Goal: Task Accomplishment & Management: Manage account settings

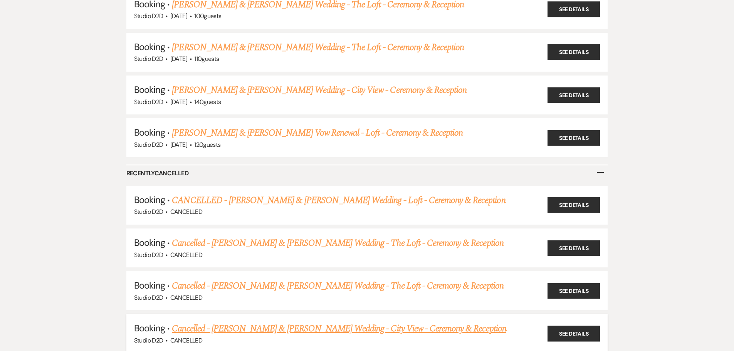
scroll to position [3388, 0]
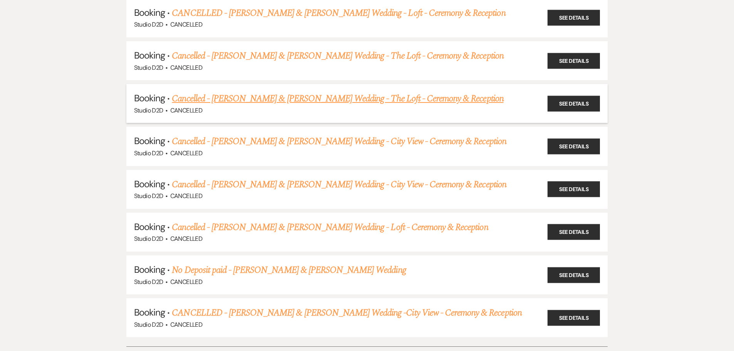
click at [255, 92] on link "Cancelled - [PERSON_NAME] & [PERSON_NAME] Wedding - The Loft - Ceremony & Recep…" at bounding box center [337, 99] width 331 height 14
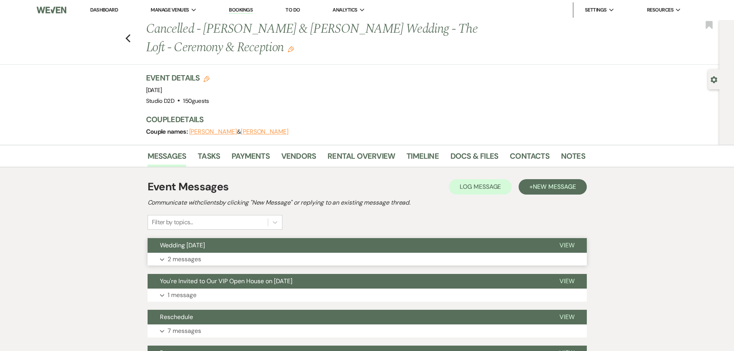
click at [193, 258] on p "2 messages" at bounding box center [183, 259] width 33 height 10
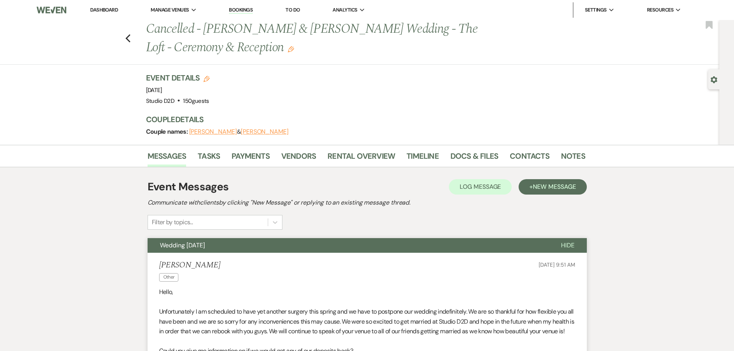
click at [254, 246] on button "Wedding [DATE]" at bounding box center [347, 245] width 401 height 15
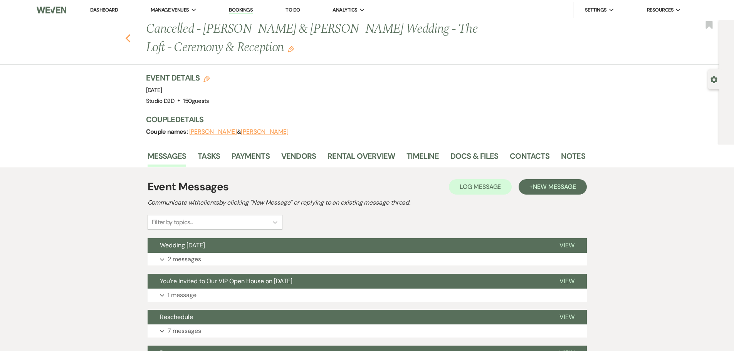
click at [130, 41] on icon "Previous" at bounding box center [128, 38] width 6 height 9
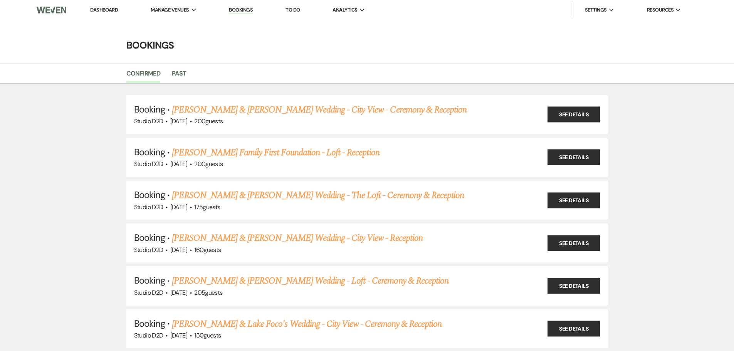
scroll to position [3388, 0]
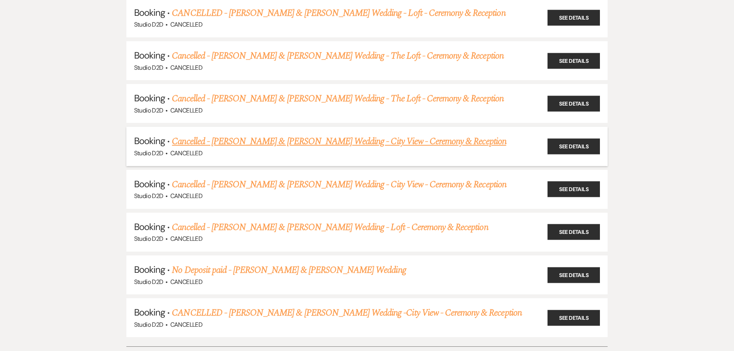
click at [232, 134] on link "Cancelled - [PERSON_NAME] & [PERSON_NAME] Wedding - City View - Ceremony & Rece…" at bounding box center [339, 141] width 334 height 14
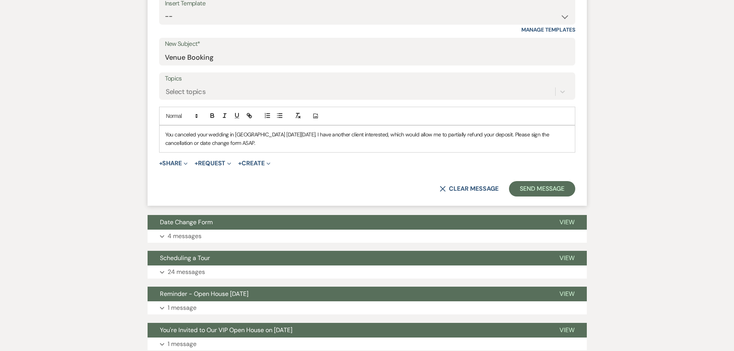
scroll to position [347, 0]
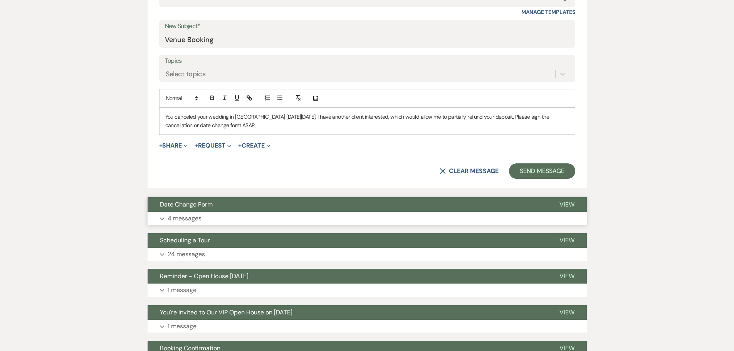
click at [191, 218] on p "4 messages" at bounding box center [184, 218] width 34 height 10
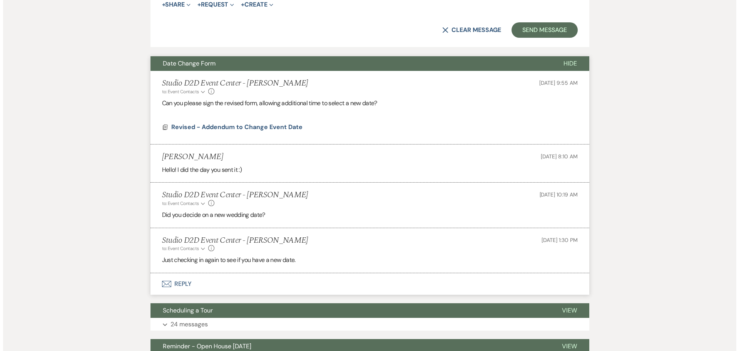
scroll to position [501, 0]
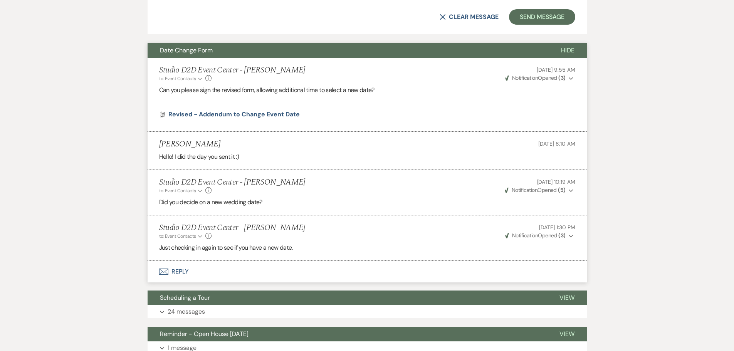
click at [258, 115] on span "Revised - Addendum to Change Event Date" at bounding box center [233, 114] width 131 height 8
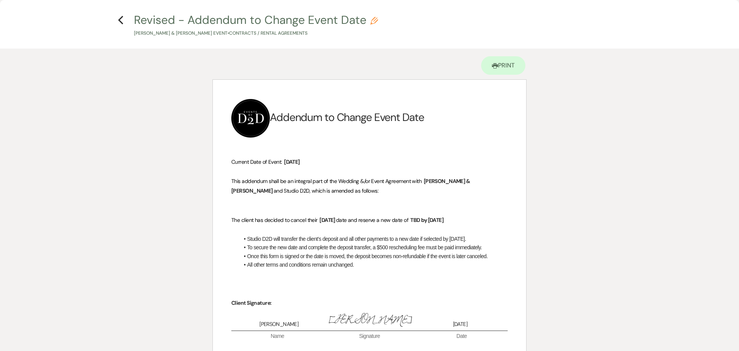
scroll to position [0, 0]
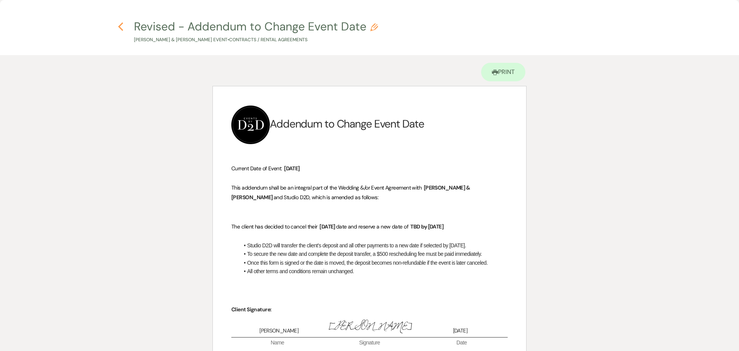
click at [122, 26] on icon "Previous" at bounding box center [121, 26] width 6 height 9
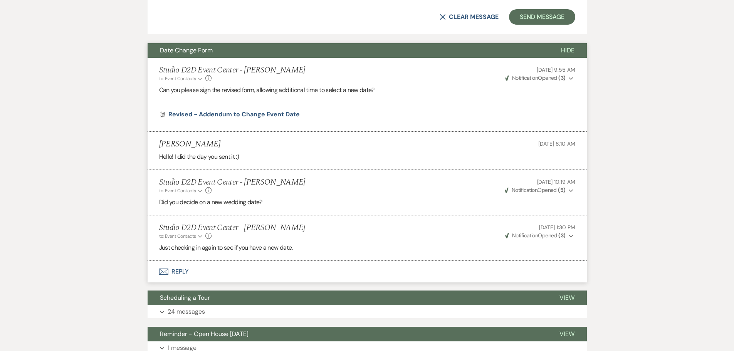
click at [251, 115] on span "Revised - Addendum to Change Event Date" at bounding box center [233, 114] width 131 height 8
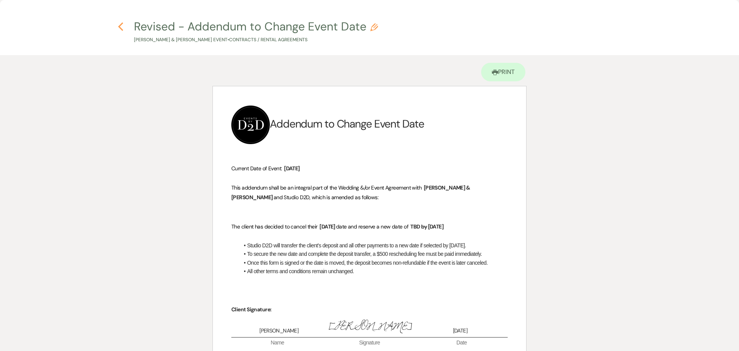
click at [121, 27] on icon "Previous" at bounding box center [121, 26] width 6 height 9
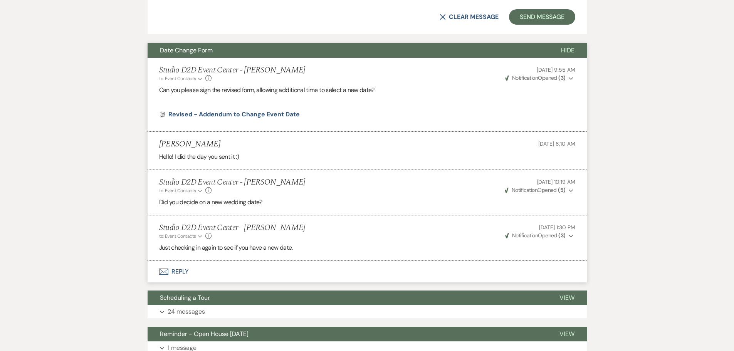
click at [190, 53] on span "Date Change Form" at bounding box center [186, 50] width 53 height 8
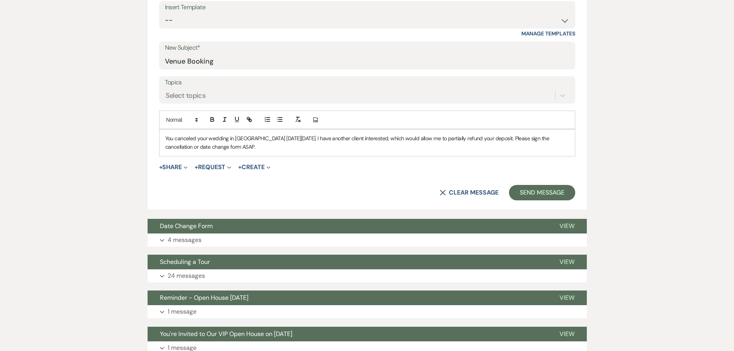
scroll to position [308, 0]
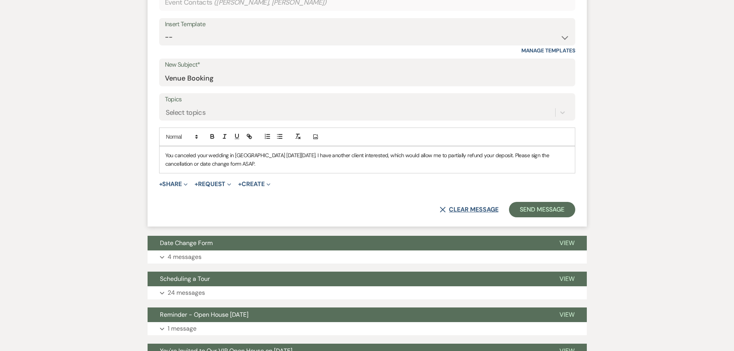
click at [472, 207] on button "X Clear message" at bounding box center [468, 209] width 59 height 6
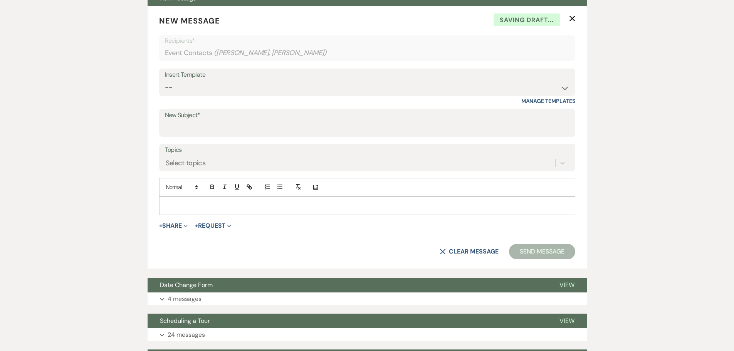
scroll to position [116, 0]
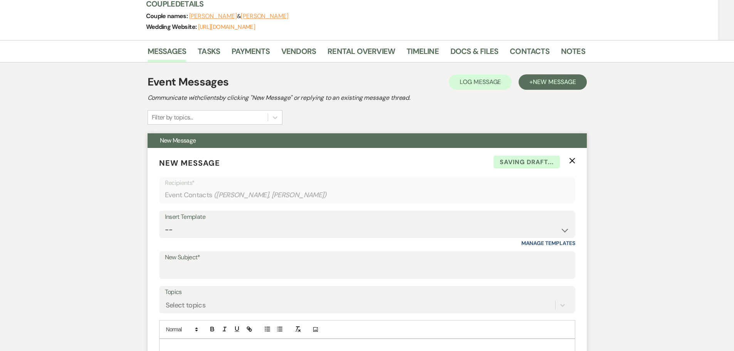
click at [570, 161] on icon "X" at bounding box center [572, 160] width 6 height 6
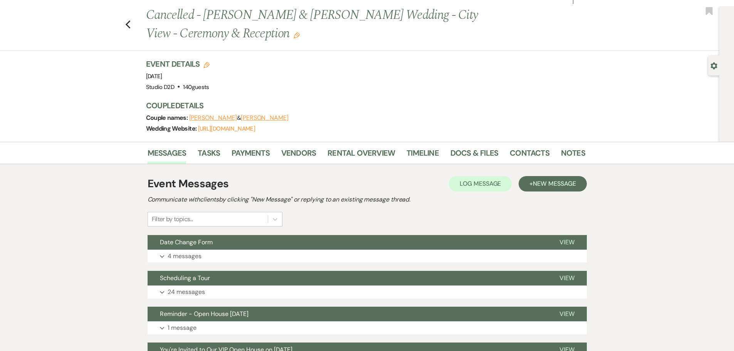
scroll to position [0, 0]
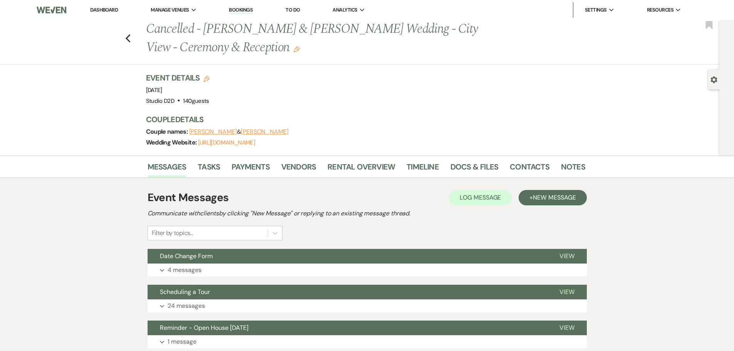
click at [712, 79] on use "button" at bounding box center [713, 79] width 7 height 7
select select "8"
select select "11"
select select "6"
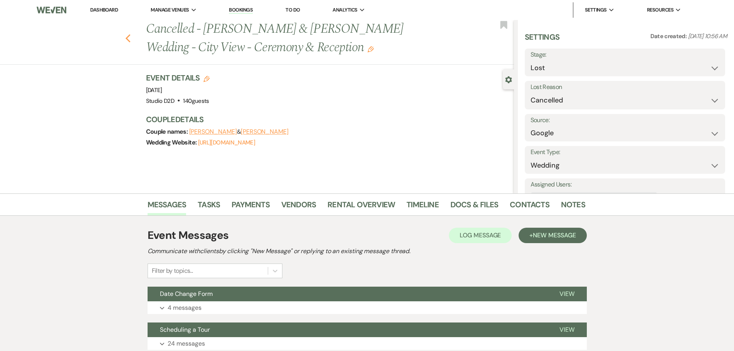
click at [130, 41] on icon "Previous" at bounding box center [128, 38] width 6 height 9
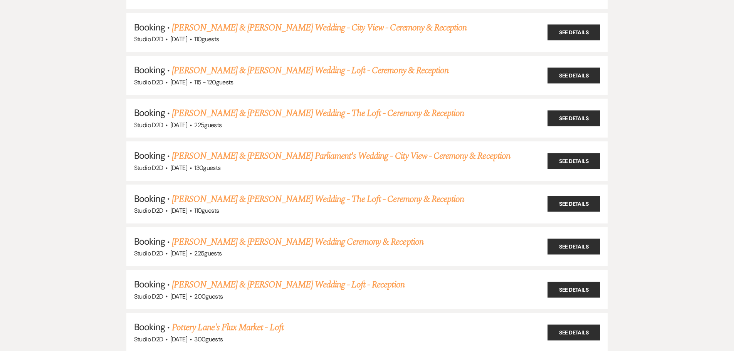
scroll to position [809, 0]
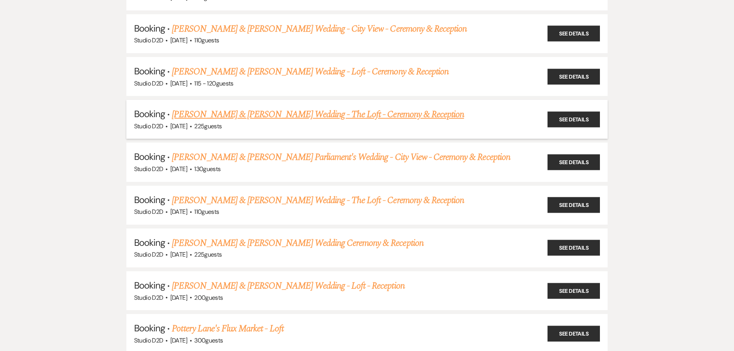
click at [252, 116] on link "[PERSON_NAME] & [PERSON_NAME] Wedding - The Loft - Ceremony & Reception" at bounding box center [318, 114] width 292 height 14
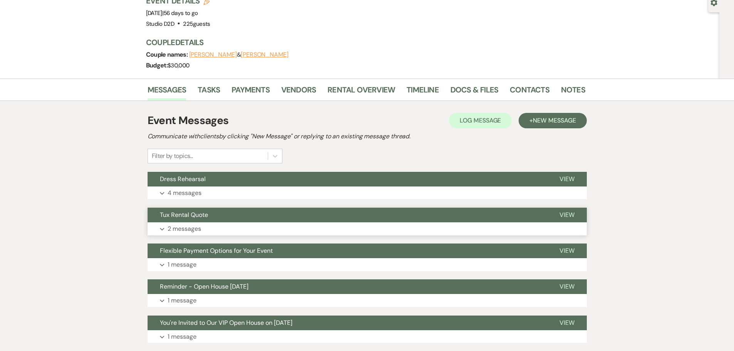
scroll to position [116, 0]
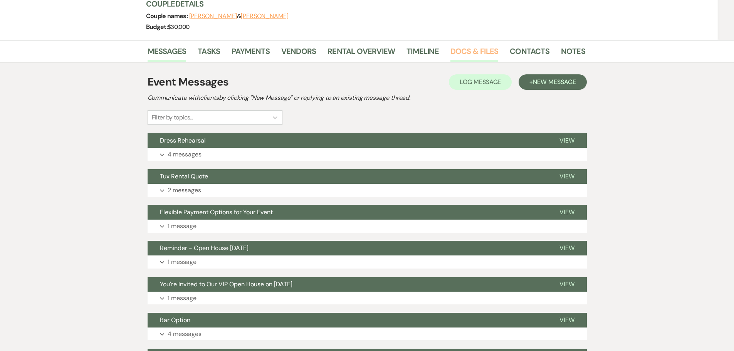
click at [464, 49] on link "Docs & Files" at bounding box center [474, 53] width 48 height 17
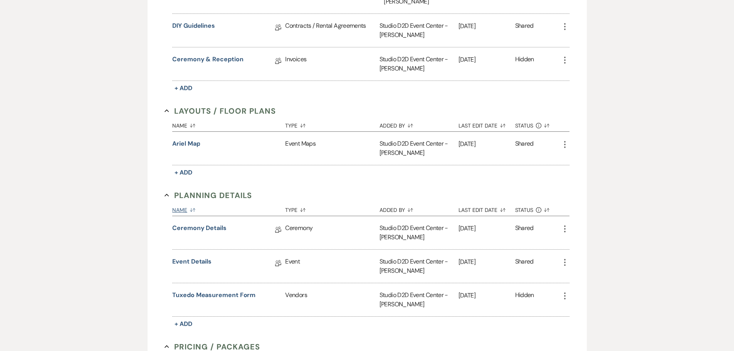
scroll to position [308, 0]
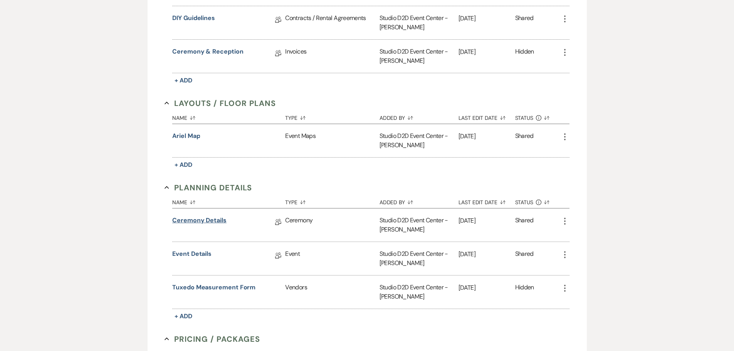
click at [215, 222] on link "Ceremony Details" at bounding box center [199, 222] width 54 height 12
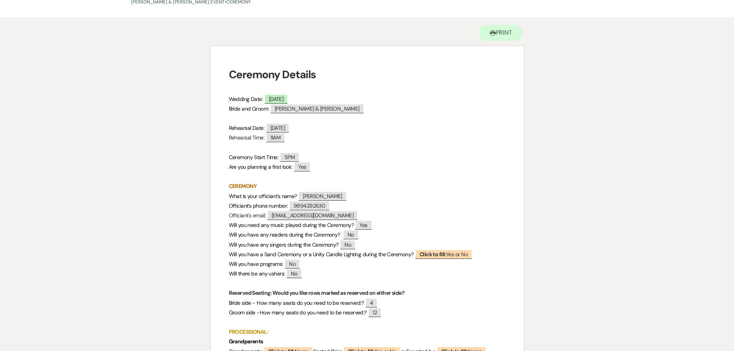
scroll to position [77, 0]
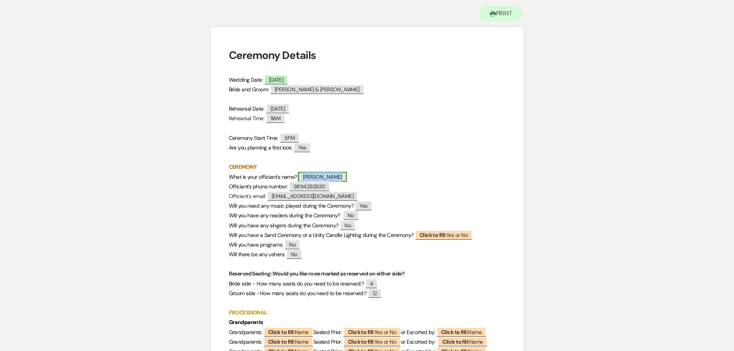
click at [330, 176] on span "Benjamin Randall" at bounding box center [322, 177] width 49 height 10
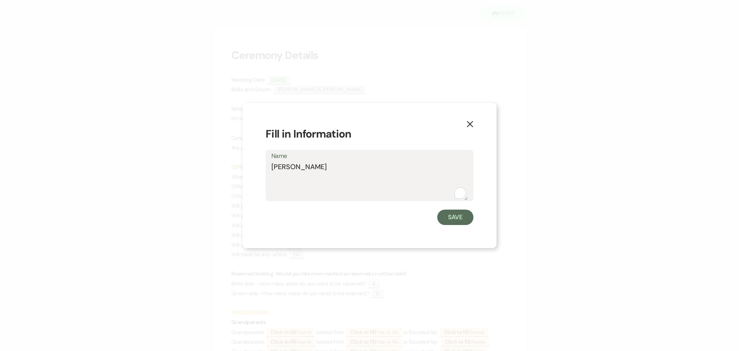
drag, startPoint x: 331, startPoint y: 164, endPoint x: 272, endPoint y: 169, distance: 59.2
click at [272, 169] on textarea "Benjamin Randall" at bounding box center [369, 181] width 196 height 39
click at [463, 219] on button "Save" at bounding box center [455, 216] width 36 height 15
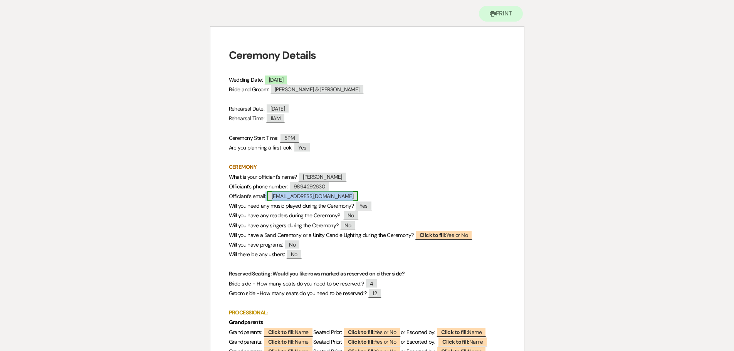
click at [332, 196] on span "brandall3636@gmail.com" at bounding box center [312, 196] width 91 height 10
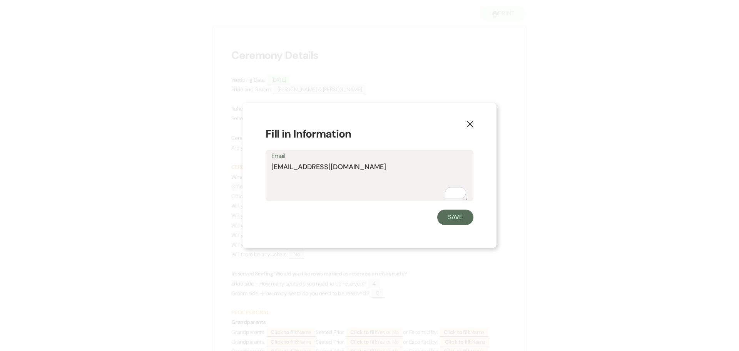
drag, startPoint x: 356, startPoint y: 169, endPoint x: 268, endPoint y: 169, distance: 87.8
click at [268, 169] on div "Email brandall3636@gmail.com" at bounding box center [370, 175] width 208 height 51
click at [457, 217] on button "Save" at bounding box center [455, 216] width 36 height 15
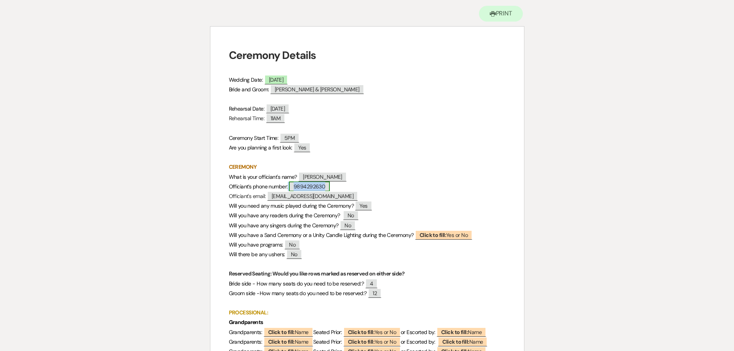
click at [325, 188] on span "9894292630" at bounding box center [309, 186] width 41 height 10
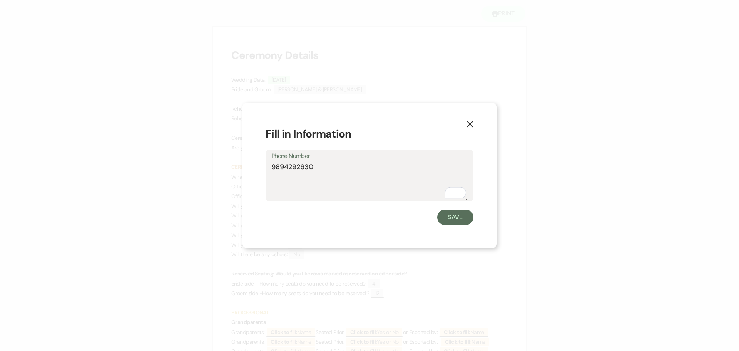
drag, startPoint x: 320, startPoint y: 167, endPoint x: 273, endPoint y: 167, distance: 47.0
click at [273, 167] on textarea "9894292630" at bounding box center [369, 181] width 196 height 39
click at [449, 214] on button "Save" at bounding box center [455, 216] width 36 height 15
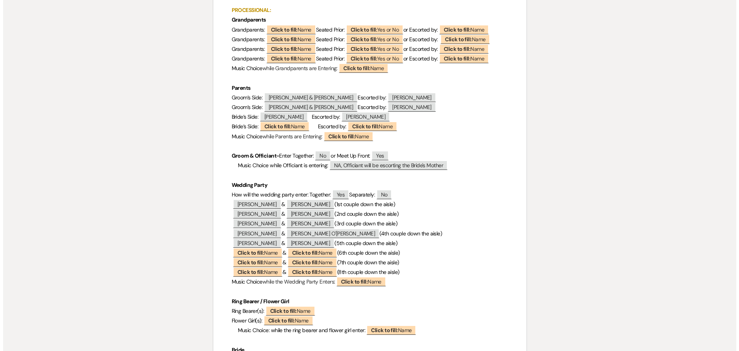
scroll to position [385, 0]
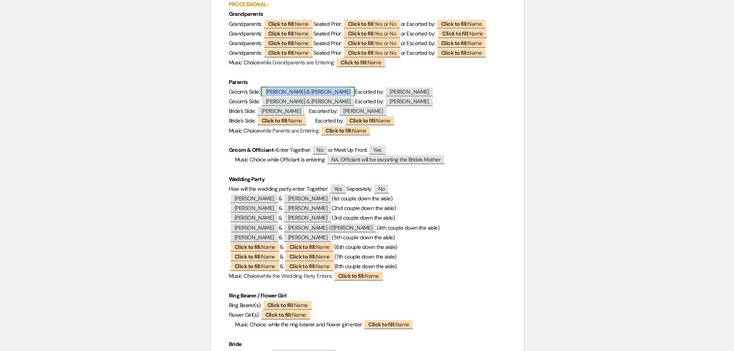
click at [318, 94] on span "Doug Sponseller & Cortney Sanders" at bounding box center [308, 92] width 94 height 10
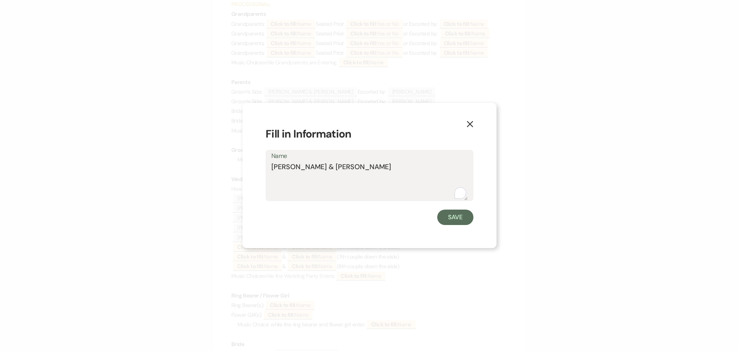
drag, startPoint x: 396, startPoint y: 166, endPoint x: 271, endPoint y: 166, distance: 125.1
click at [271, 166] on div "Name Doug Sponseller & Cortney Sanders" at bounding box center [370, 175] width 208 height 51
click at [453, 218] on button "Save" at bounding box center [455, 216] width 36 height 15
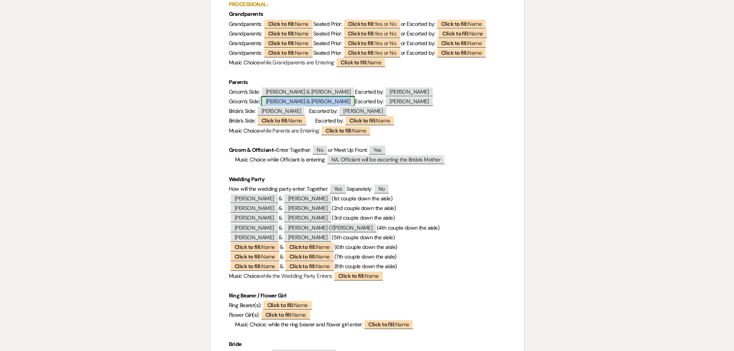
click at [308, 105] on span "Katie & Corey Dysinger" at bounding box center [308, 101] width 94 height 10
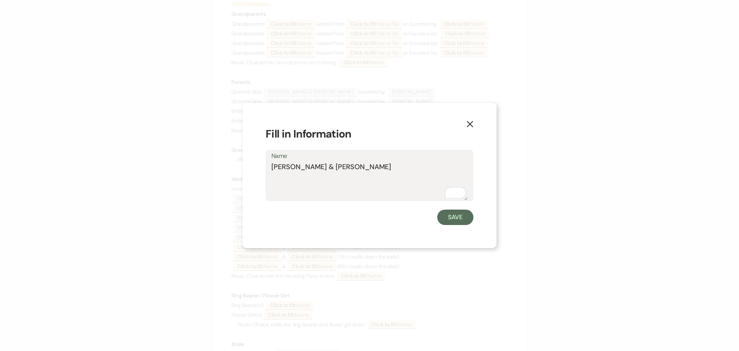
drag, startPoint x: 350, startPoint y: 166, endPoint x: 273, endPoint y: 167, distance: 77.4
click at [273, 167] on textarea "Katie & Corey Dysinger" at bounding box center [369, 181] width 196 height 39
drag, startPoint x: 444, startPoint y: 219, endPoint x: 444, endPoint y: 201, distance: 17.7
click at [445, 219] on button "Save" at bounding box center [455, 216] width 36 height 15
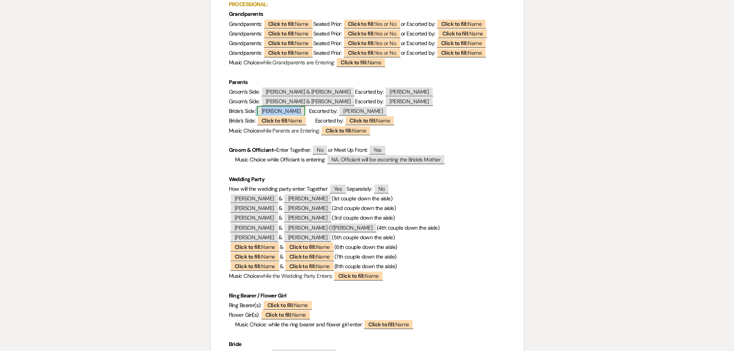
click at [290, 111] on span "Jackie Randall" at bounding box center [281, 111] width 49 height 10
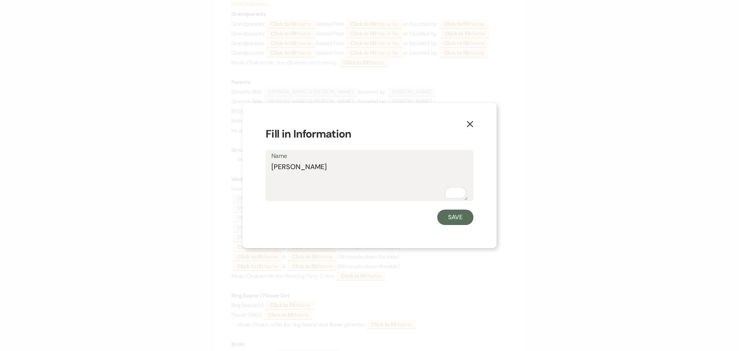
drag, startPoint x: 320, startPoint y: 168, endPoint x: 272, endPoint y: 169, distance: 47.4
click at [272, 169] on textarea "Jackie Randall" at bounding box center [369, 181] width 196 height 39
click at [454, 216] on button "Save" at bounding box center [455, 216] width 36 height 15
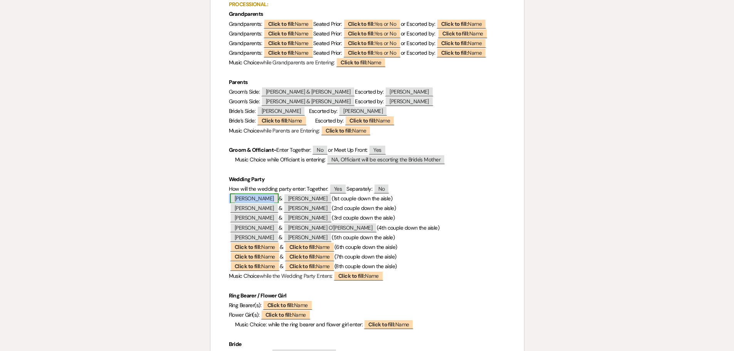
click at [263, 198] on span "[PERSON_NAME]" at bounding box center [254, 198] width 49 height 10
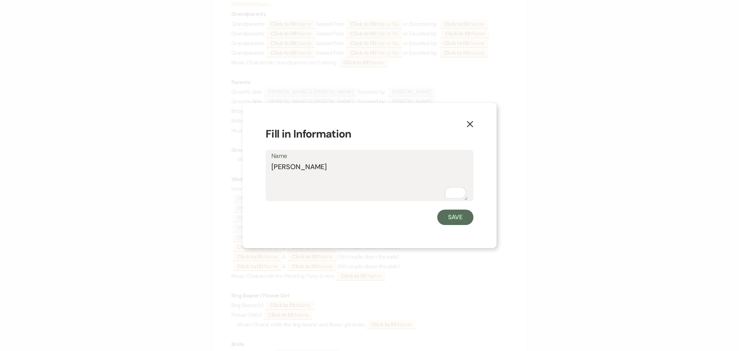
drag, startPoint x: 332, startPoint y: 168, endPoint x: 270, endPoint y: 167, distance: 62.0
click at [270, 167] on div "Name Candice Randall" at bounding box center [370, 175] width 208 height 51
type textarea "Officiant- Meet Up Front: after escorting MOB"
click at [469, 124] on use "button" at bounding box center [470, 124] width 6 height 6
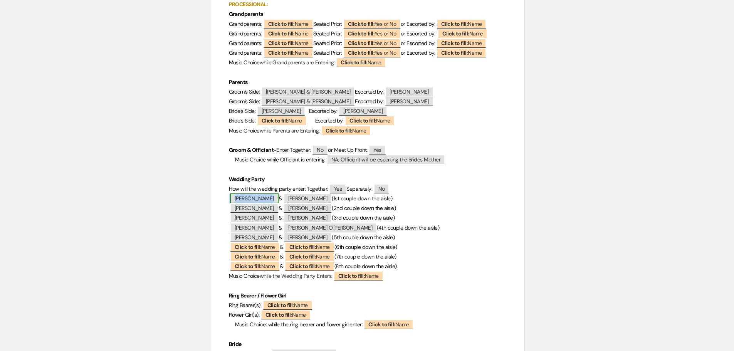
click at [269, 199] on span "[PERSON_NAME]" at bounding box center [254, 198] width 49 height 10
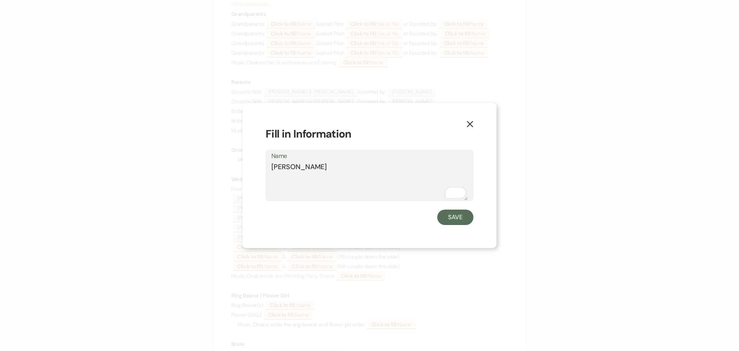
drag, startPoint x: 327, startPoint y: 167, endPoint x: 272, endPoint y: 171, distance: 55.6
click at [272, 171] on textarea "[PERSON_NAME]" at bounding box center [369, 181] width 196 height 39
click at [445, 214] on button "Save" at bounding box center [455, 216] width 36 height 15
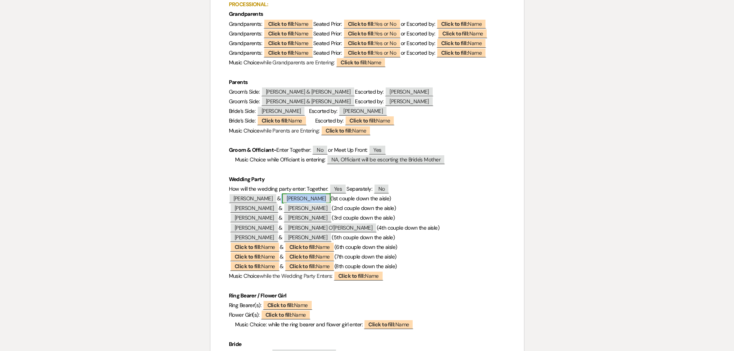
click at [312, 198] on span "[PERSON_NAME]" at bounding box center [306, 198] width 49 height 10
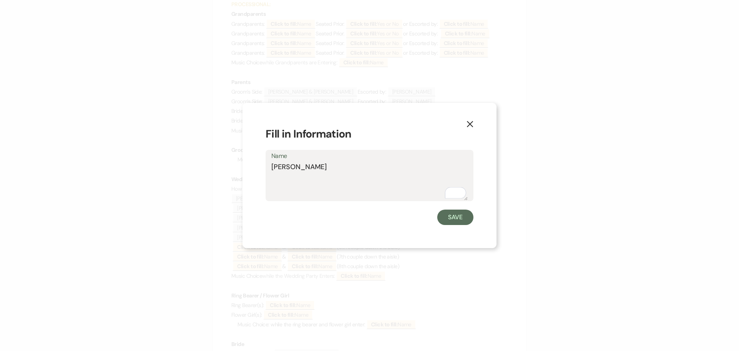
drag, startPoint x: 322, startPoint y: 167, endPoint x: 270, endPoint y: 167, distance: 52.4
click at [270, 167] on div "Name Jacob Sunderman" at bounding box center [370, 175] width 208 height 51
click at [454, 218] on button "Save" at bounding box center [455, 216] width 36 height 15
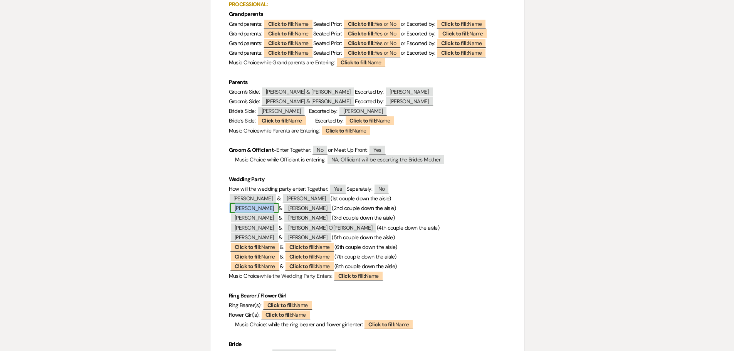
click at [267, 208] on span "[PERSON_NAME]" at bounding box center [254, 208] width 49 height 10
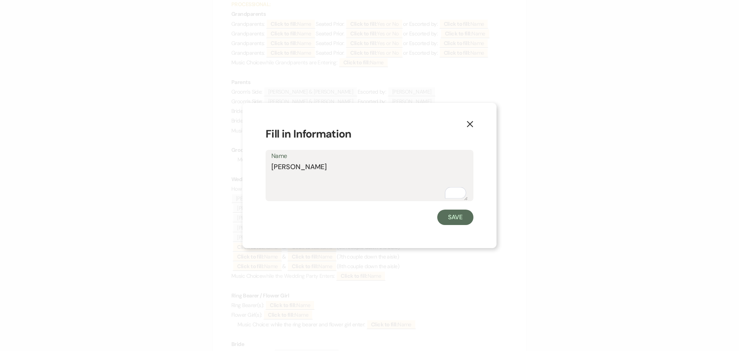
drag, startPoint x: 328, startPoint y: 168, endPoint x: 269, endPoint y: 172, distance: 59.8
click at [269, 172] on div "Name Alexis Sponseller" at bounding box center [370, 175] width 208 height 51
click at [456, 220] on button "Save" at bounding box center [455, 216] width 36 height 15
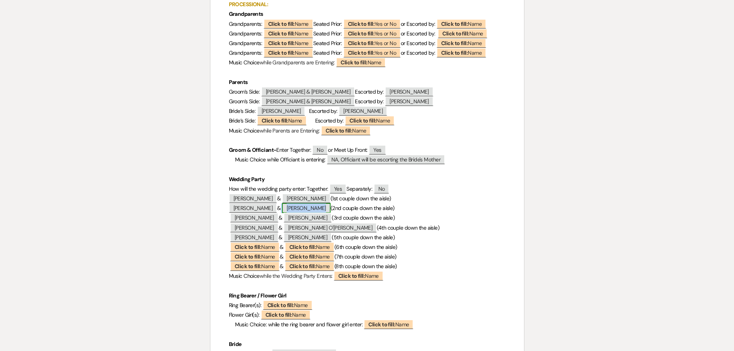
click at [325, 208] on span "[PERSON_NAME]" at bounding box center [306, 208] width 49 height 10
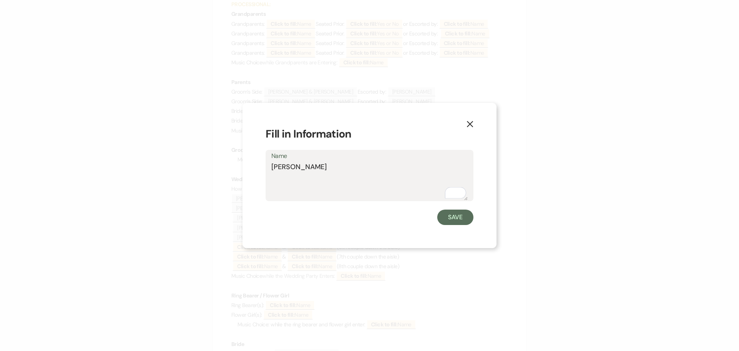
drag, startPoint x: 328, startPoint y: 167, endPoint x: 272, endPoint y: 167, distance: 55.8
click at [272, 167] on textarea "[PERSON_NAME]" at bounding box center [369, 181] width 196 height 39
click at [461, 216] on button "Save" at bounding box center [455, 216] width 36 height 15
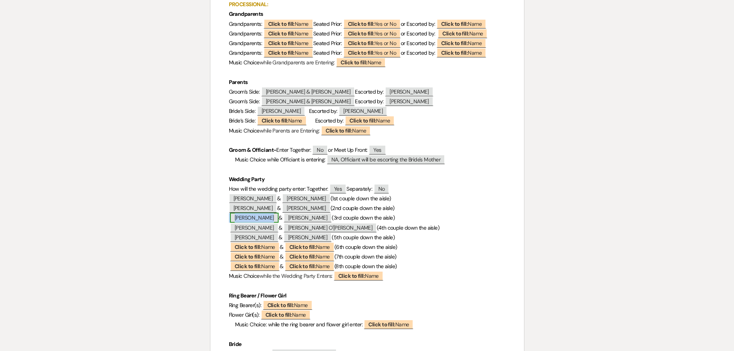
click at [262, 218] on span "[PERSON_NAME]" at bounding box center [254, 218] width 49 height 10
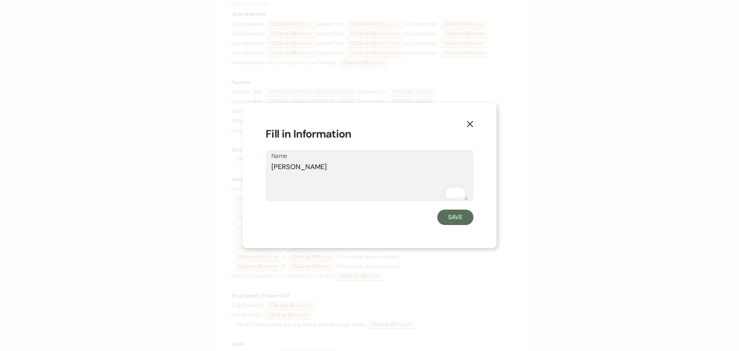
drag, startPoint x: 333, startPoint y: 168, endPoint x: 273, endPoint y: 166, distance: 59.3
click at [273, 166] on textarea "[PERSON_NAME]" at bounding box center [369, 181] width 196 height 39
click at [447, 217] on button "Save" at bounding box center [455, 216] width 36 height 15
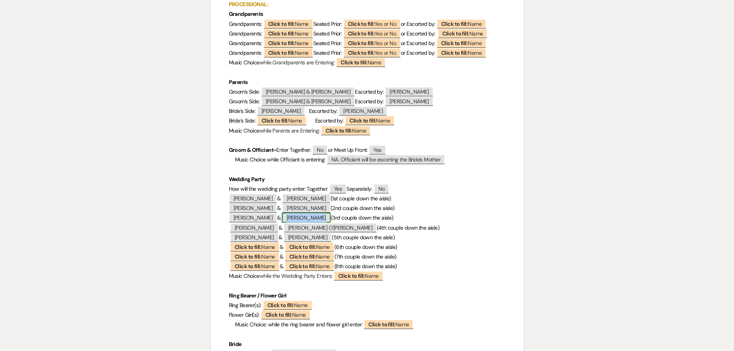
click at [322, 219] on span "[PERSON_NAME]" at bounding box center [306, 218] width 49 height 10
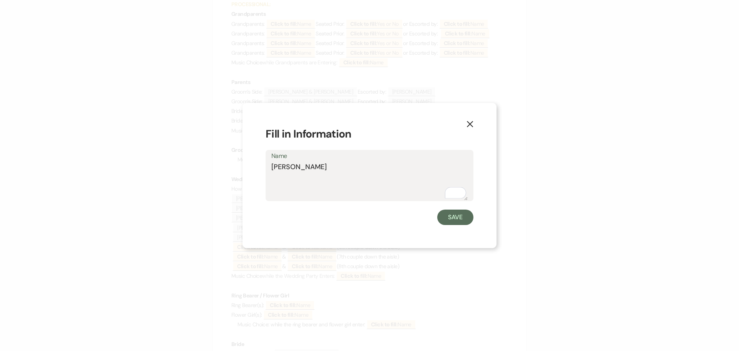
drag, startPoint x: 325, startPoint y: 166, endPoint x: 272, endPoint y: 167, distance: 53.5
click at [272, 167] on textarea "[PERSON_NAME]" at bounding box center [369, 181] width 196 height 39
click at [451, 221] on button "Save" at bounding box center [455, 216] width 36 height 15
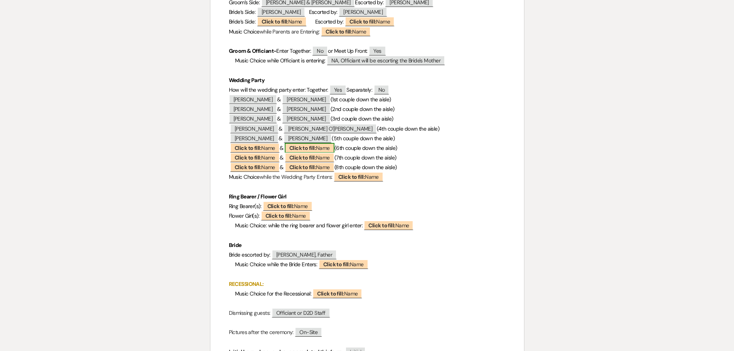
scroll to position [501, 0]
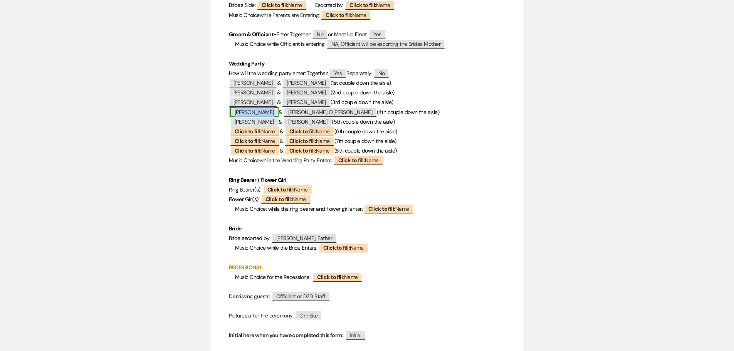
click at [265, 110] on span "[PERSON_NAME]" at bounding box center [254, 112] width 49 height 10
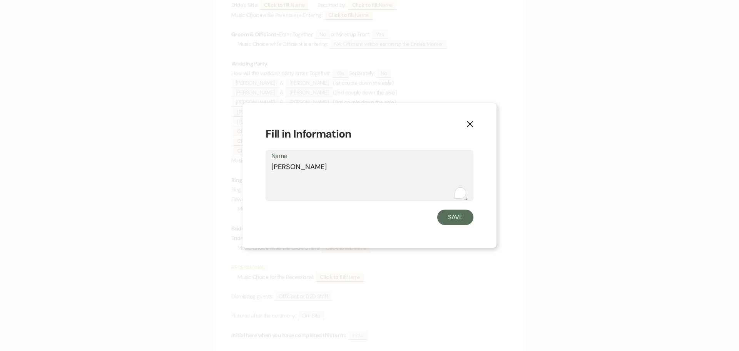
drag, startPoint x: 319, startPoint y: 167, endPoint x: 271, endPoint y: 166, distance: 47.8
click at [271, 166] on div "Name Brooke Rousseau" at bounding box center [370, 175] width 208 height 51
drag, startPoint x: 449, startPoint y: 216, endPoint x: 391, endPoint y: 88, distance: 140.3
click at [449, 213] on button "Save" at bounding box center [455, 216] width 36 height 15
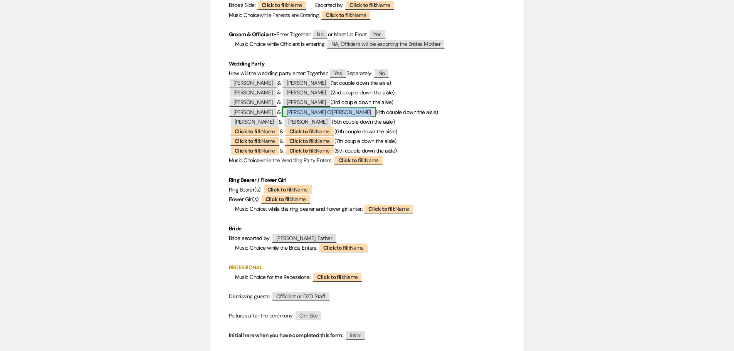
click at [316, 112] on span "[PERSON_NAME] O'[PERSON_NAME]" at bounding box center [329, 112] width 94 height 10
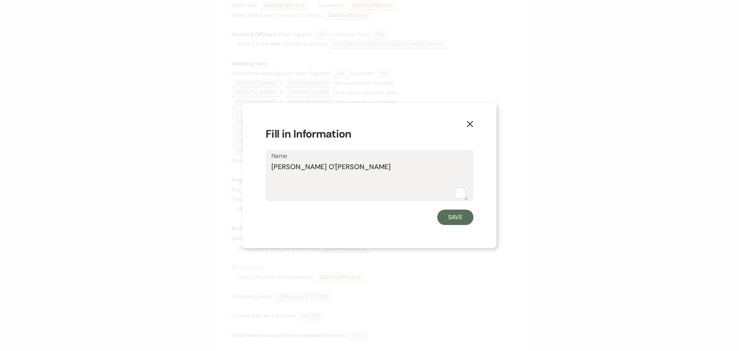
drag, startPoint x: 317, startPoint y: 167, endPoint x: 267, endPoint y: 170, distance: 49.4
click at [267, 170] on div "Name Kevin O'Brian" at bounding box center [370, 175] width 208 height 51
click at [444, 217] on button "Save" at bounding box center [455, 216] width 36 height 15
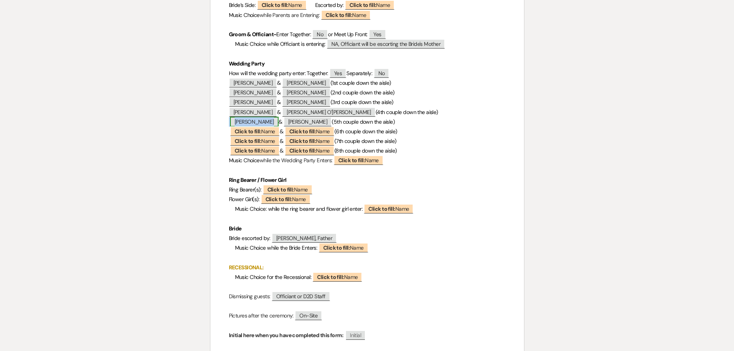
click at [262, 121] on span "[PERSON_NAME]" at bounding box center [254, 122] width 49 height 10
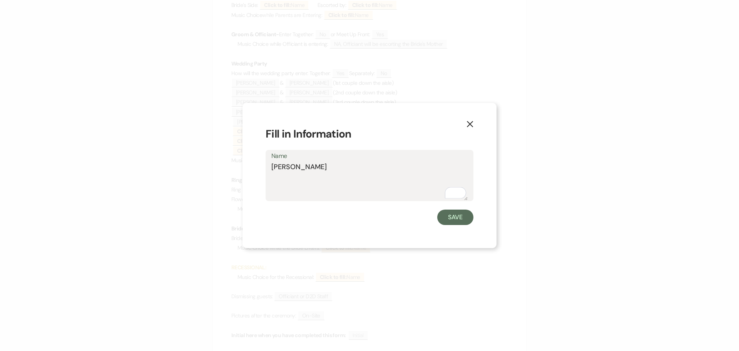
drag, startPoint x: 317, startPoint y: 168, endPoint x: 272, endPoint y: 166, distance: 44.3
click at [272, 166] on textarea "[PERSON_NAME]" at bounding box center [369, 181] width 196 height 39
click at [454, 216] on button "Save" at bounding box center [455, 216] width 36 height 15
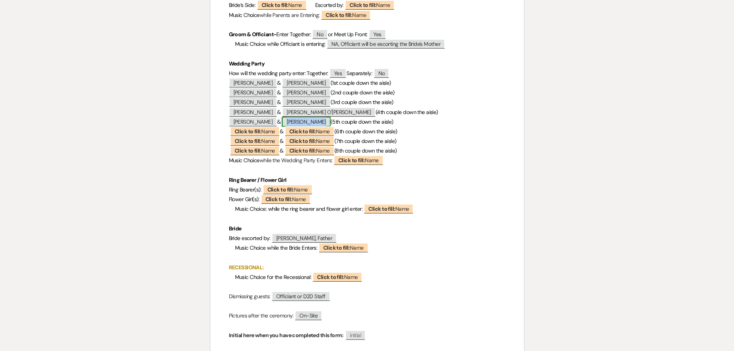
click at [314, 119] on span "[PERSON_NAME]" at bounding box center [306, 122] width 49 height 10
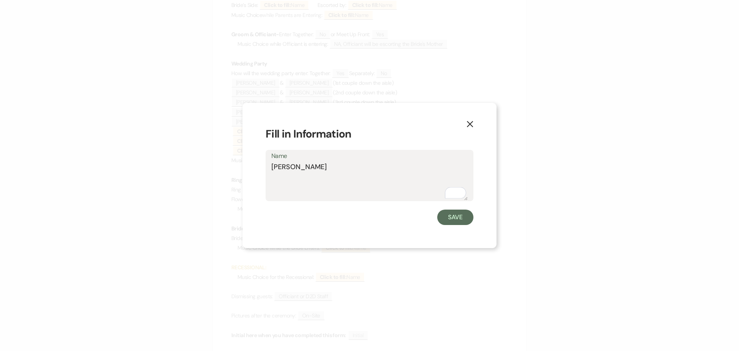
drag, startPoint x: 324, startPoint y: 167, endPoint x: 270, endPoint y: 167, distance: 54.3
click at [270, 167] on div "Name Kyle Sponseller" at bounding box center [370, 175] width 208 height 51
click at [454, 221] on button "Save" at bounding box center [455, 216] width 36 height 15
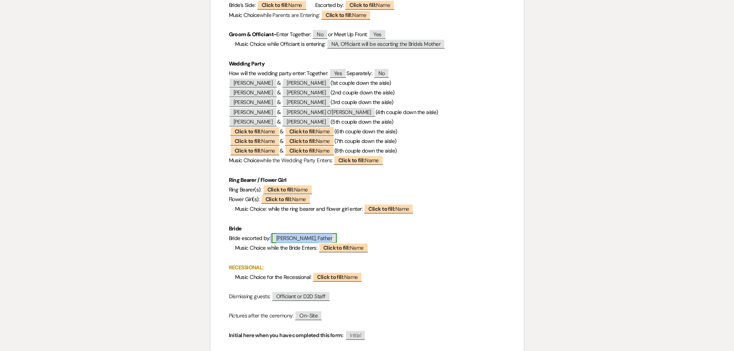
click at [288, 239] on span "[PERSON_NAME], Father" at bounding box center [303, 238] width 65 height 10
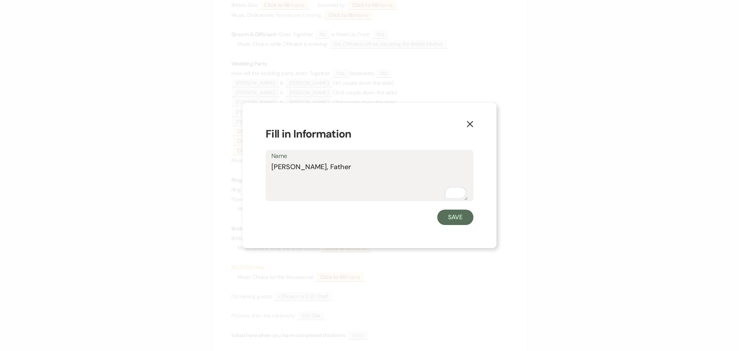
drag, startPoint x: 342, startPoint y: 172, endPoint x: 272, endPoint y: 171, distance: 69.7
click at [272, 171] on textarea "[PERSON_NAME], Father" at bounding box center [369, 181] width 196 height 39
drag, startPoint x: 449, startPoint y: 219, endPoint x: 428, endPoint y: 141, distance: 81.4
click at [449, 216] on button "Save" at bounding box center [455, 216] width 36 height 15
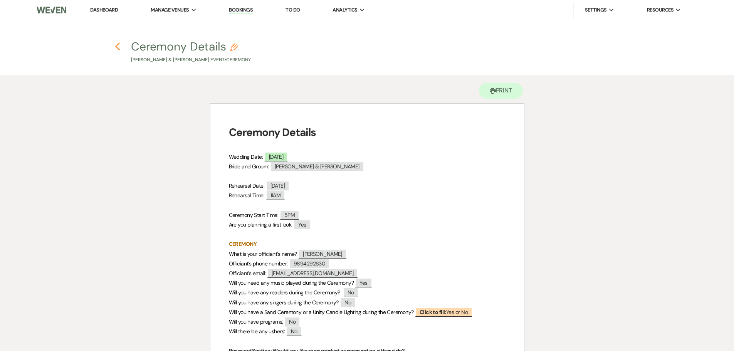
click at [117, 47] on icon "Previous" at bounding box center [118, 46] width 6 height 9
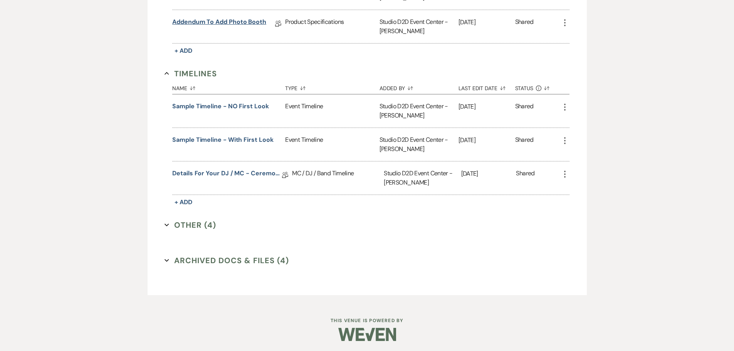
scroll to position [693, 0]
click at [200, 224] on button "Other (4) Expand" at bounding box center [190, 224] width 52 height 12
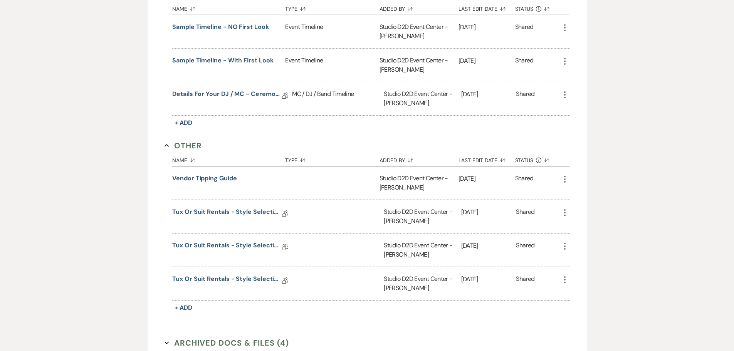
scroll to position [808, 0]
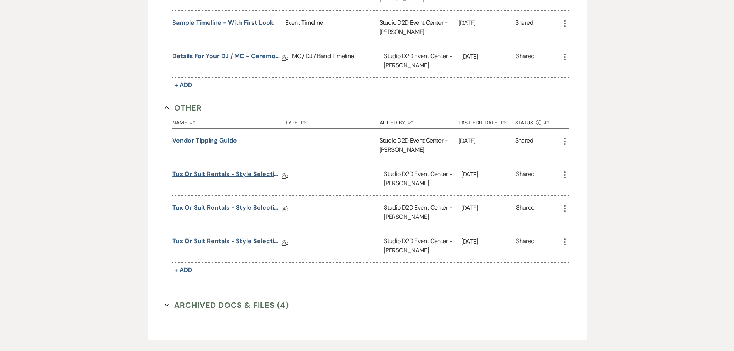
click at [235, 175] on link "Tux or Suit Rentals - Style Selections and Renters" at bounding box center [227, 175] width 110 height 12
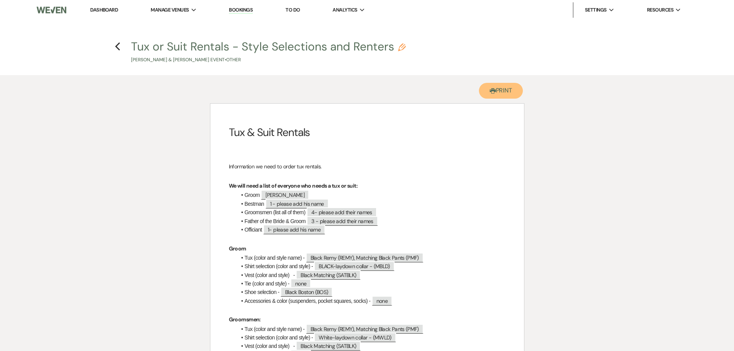
click at [497, 89] on button "Printer Print" at bounding box center [501, 91] width 44 height 16
click at [119, 48] on icon "Previous" at bounding box center [118, 46] width 6 height 9
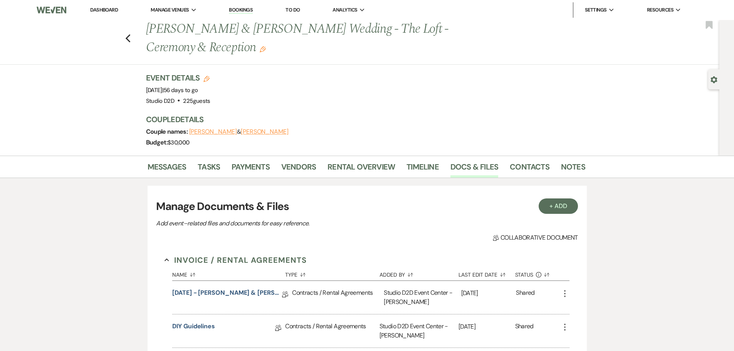
scroll to position [693, 0]
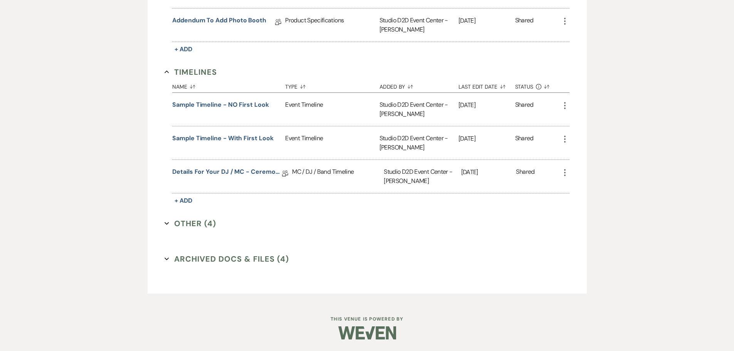
click at [201, 223] on button "Other (4) Expand" at bounding box center [190, 224] width 52 height 12
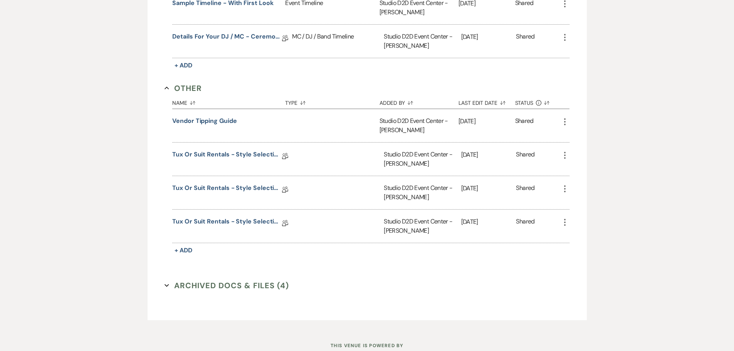
scroll to position [847, 0]
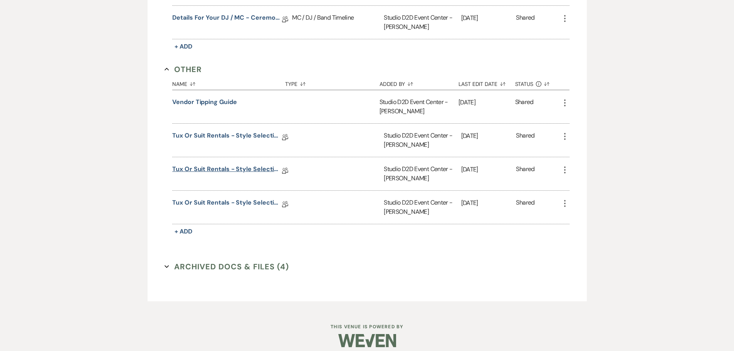
click at [235, 167] on link "Tux or Suit Rentals - Style Selections and Renters" at bounding box center [227, 170] width 110 height 12
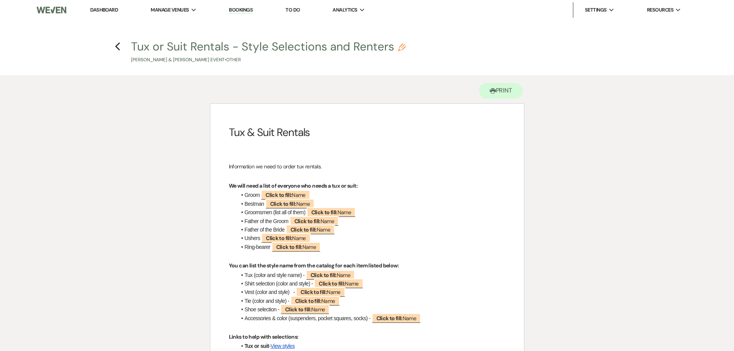
click at [113, 47] on h4 "Previous Tux or Suit Rentals - Style Selections and Renters Pencil Dillon Spons…" at bounding box center [367, 51] width 554 height 25
click at [117, 47] on use "button" at bounding box center [117, 46] width 5 height 8
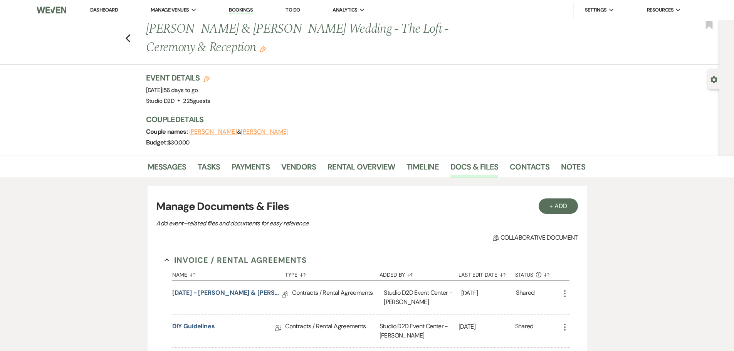
scroll to position [693, 0]
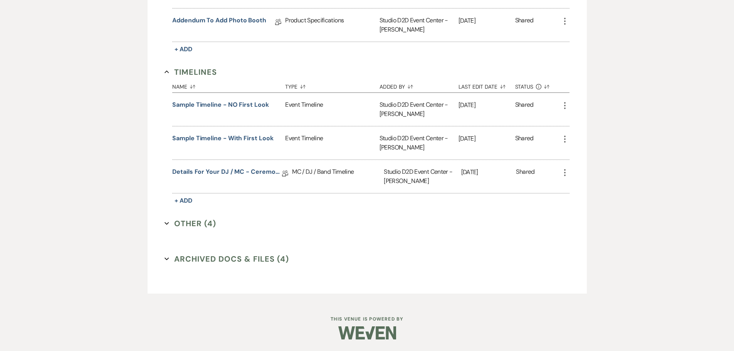
click at [191, 219] on button "Other (4) Expand" at bounding box center [190, 224] width 52 height 12
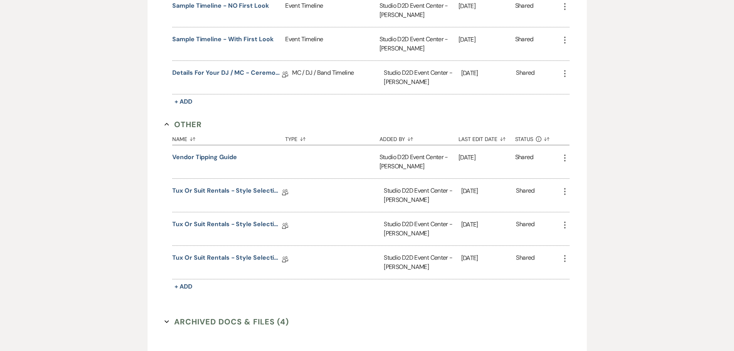
scroll to position [808, 0]
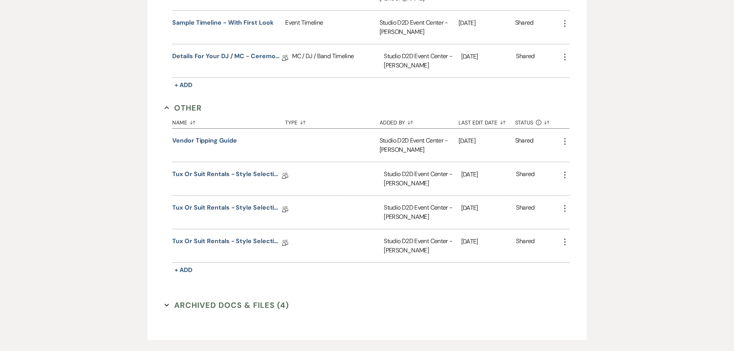
click at [565, 209] on use "button" at bounding box center [565, 208] width 2 height 7
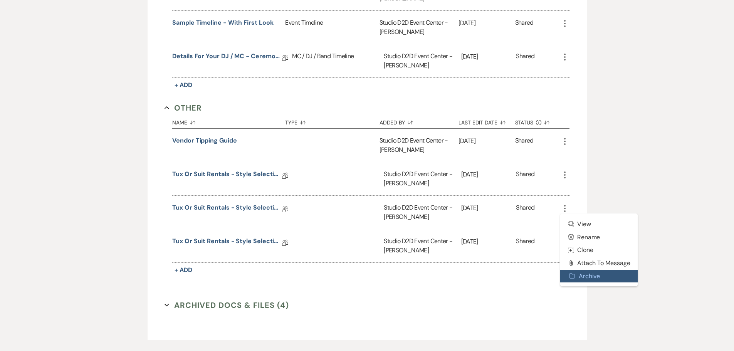
click at [593, 274] on button "Archive Archive" at bounding box center [599, 276] width 78 height 13
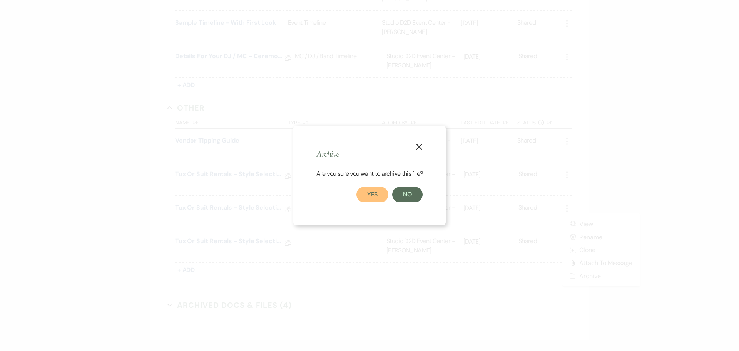
click at [378, 197] on button "Yes" at bounding box center [373, 194] width 32 height 15
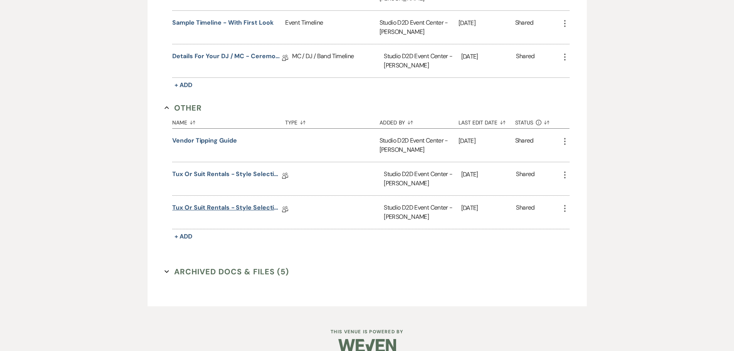
click at [248, 210] on link "Tux or Suit Rentals - Style Selections and Renters" at bounding box center [227, 209] width 110 height 12
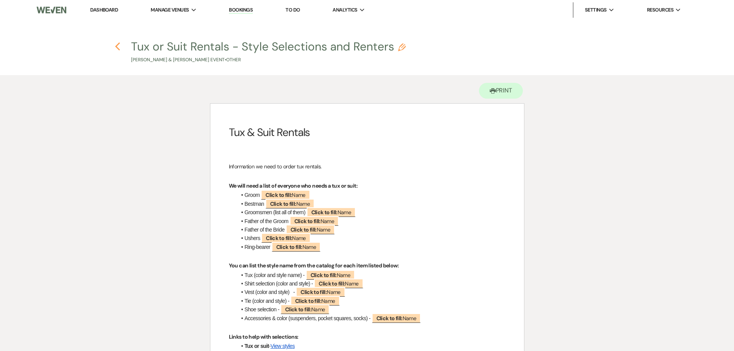
click at [117, 47] on icon "Previous" at bounding box center [118, 46] width 6 height 9
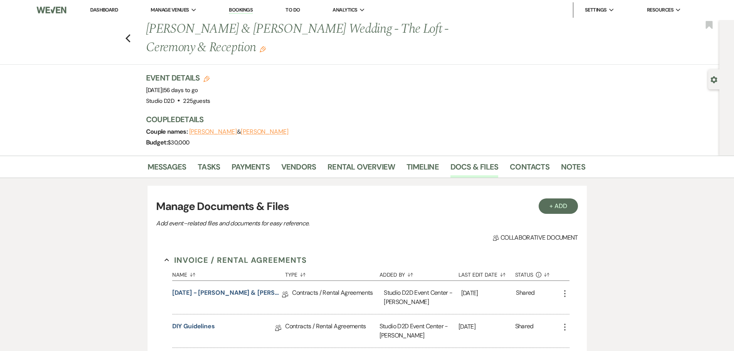
scroll to position [693, 0]
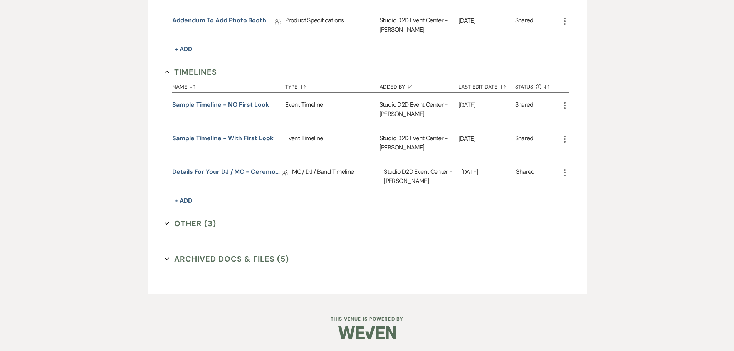
click at [189, 221] on button "Other (3) Expand" at bounding box center [190, 224] width 52 height 12
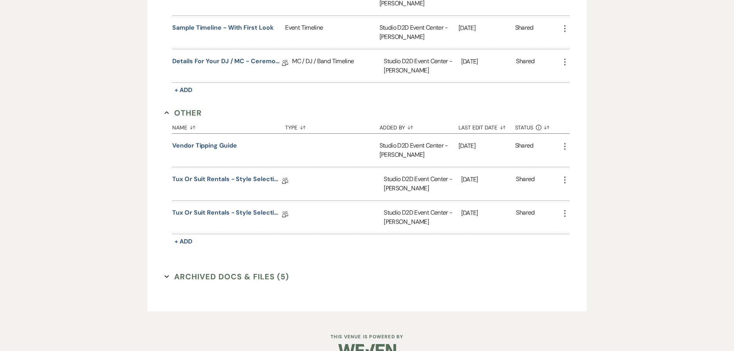
scroll to position [821, 0]
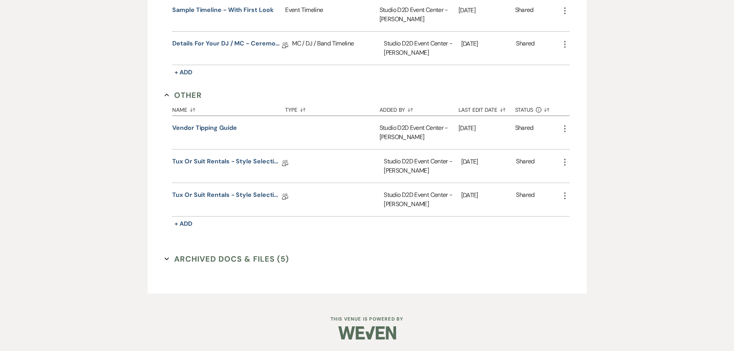
click at [566, 196] on icon "More" at bounding box center [564, 195] width 9 height 9
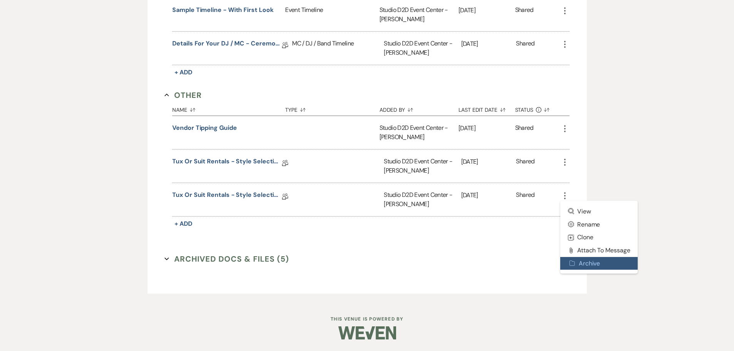
click at [585, 265] on button "Archive Archive" at bounding box center [599, 263] width 78 height 13
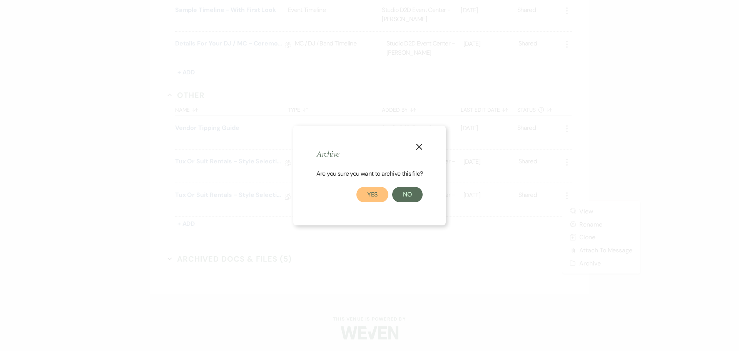
click at [370, 196] on button "Yes" at bounding box center [373, 194] width 32 height 15
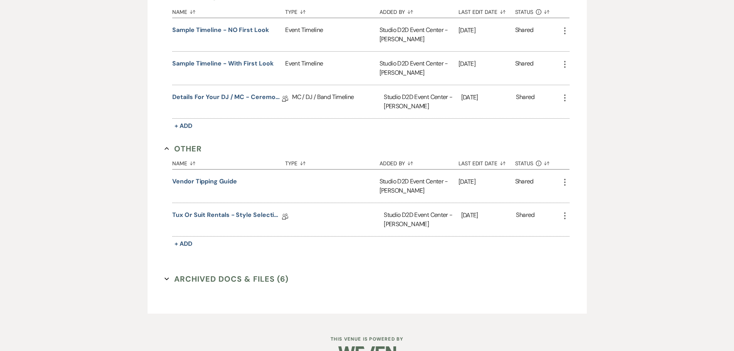
scroll to position [749, 0]
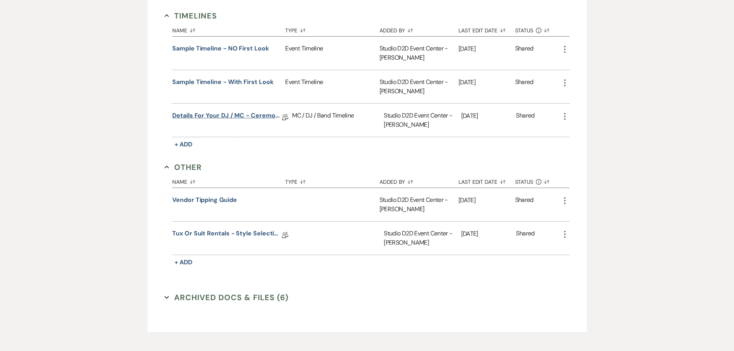
click at [255, 118] on link "Details for your DJ / MC - Ceremony & Reception" at bounding box center [227, 117] width 110 height 12
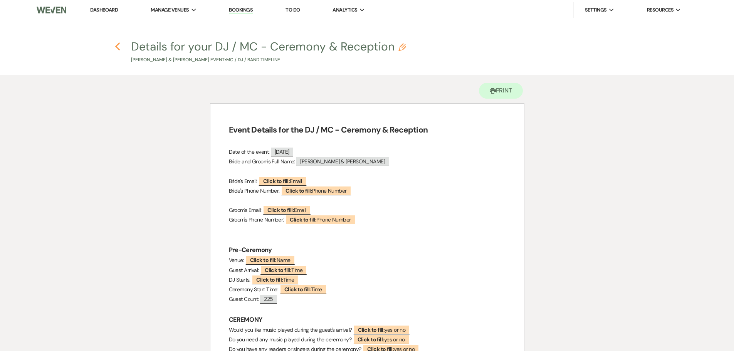
click at [119, 48] on icon "Previous" at bounding box center [118, 46] width 6 height 9
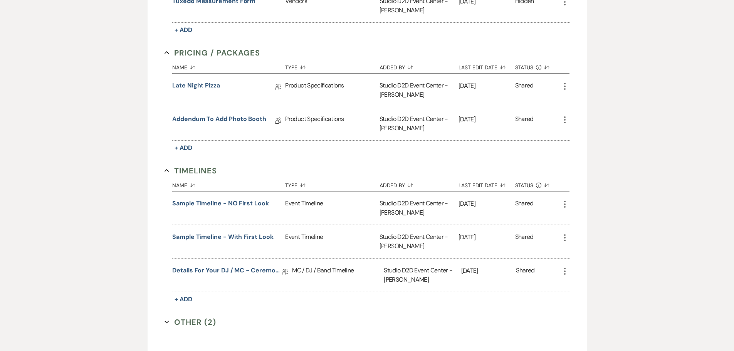
scroll to position [577, 0]
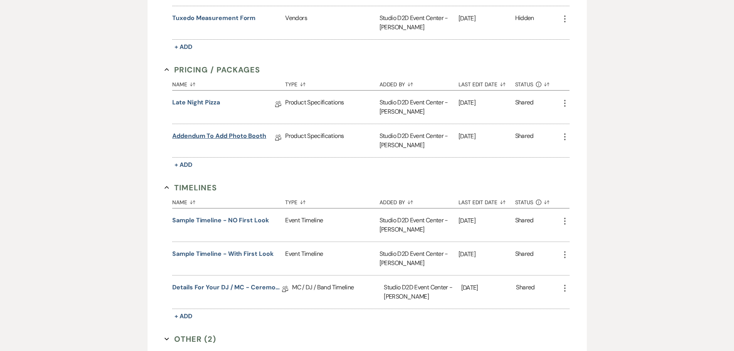
click at [223, 138] on link "Addendum to Add Photo Booth" at bounding box center [219, 137] width 94 height 12
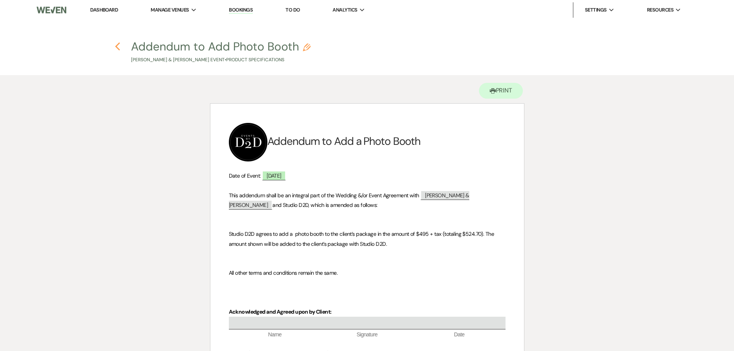
click at [117, 47] on icon "Previous" at bounding box center [118, 46] width 6 height 9
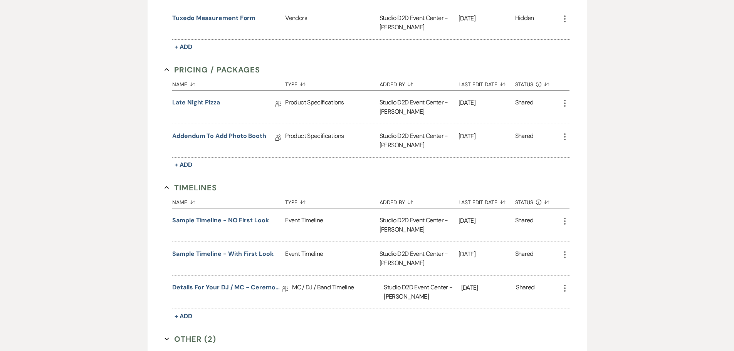
click at [563, 137] on icon "More" at bounding box center [564, 136] width 9 height 9
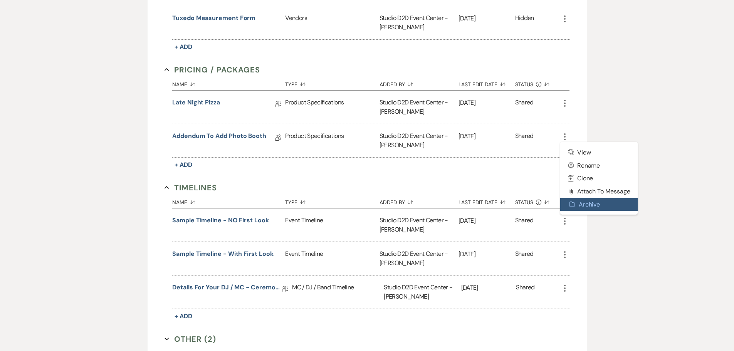
click at [579, 205] on button "Archive Archive" at bounding box center [599, 204] width 78 height 13
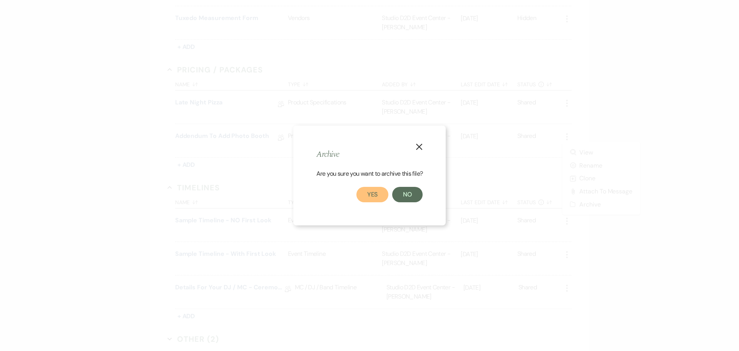
click at [381, 196] on button "Yes" at bounding box center [373, 194] width 32 height 15
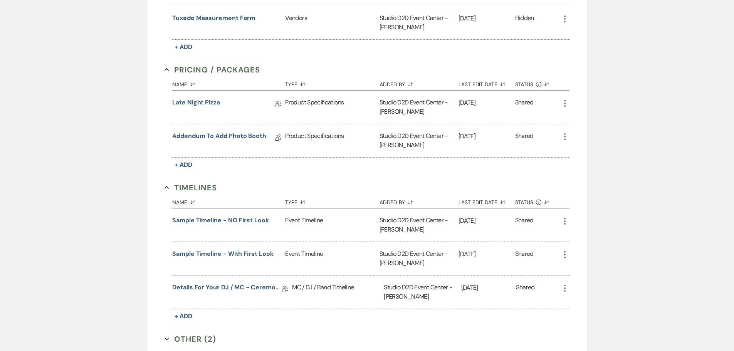
click at [207, 104] on link "Late Night Pizza" at bounding box center [196, 104] width 48 height 12
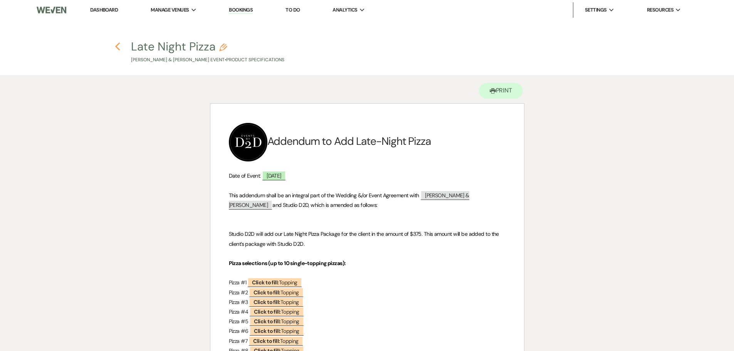
click at [119, 49] on use "button" at bounding box center [117, 46] width 5 height 8
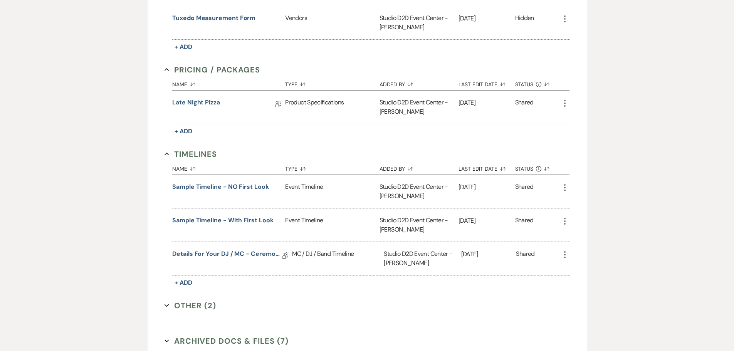
click at [566, 101] on icon "More" at bounding box center [564, 103] width 9 height 9
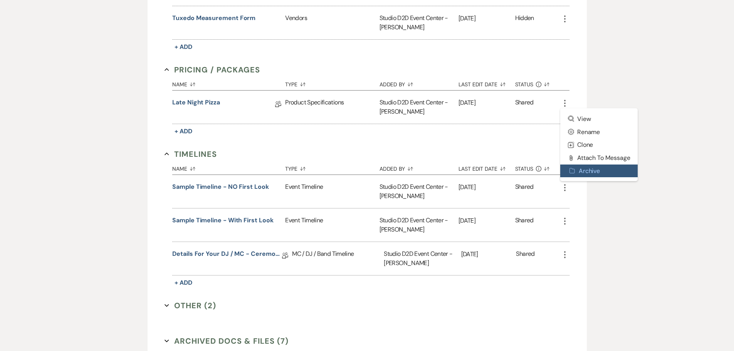
click at [581, 170] on button "Archive Archive" at bounding box center [599, 170] width 78 height 13
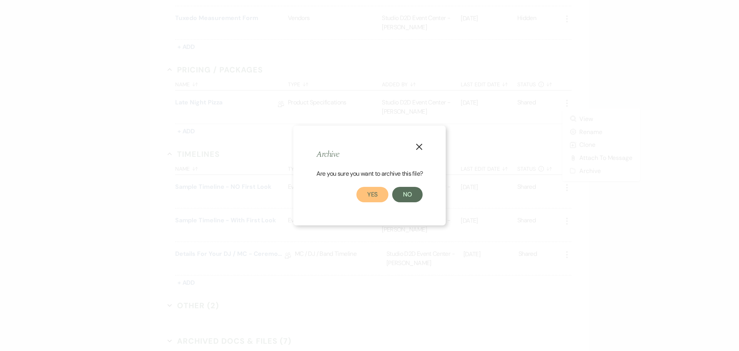
click at [370, 193] on button "Yes" at bounding box center [373, 194] width 32 height 15
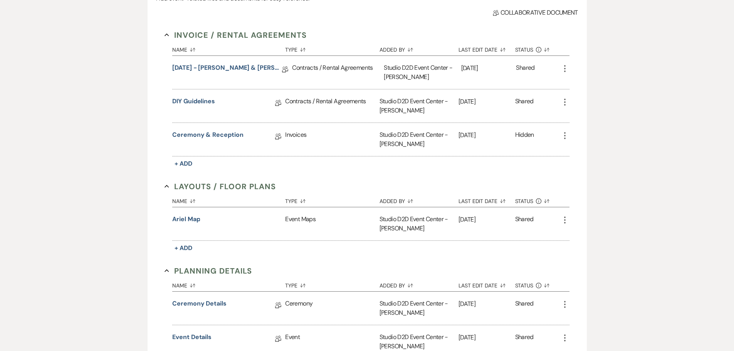
scroll to position [190, 0]
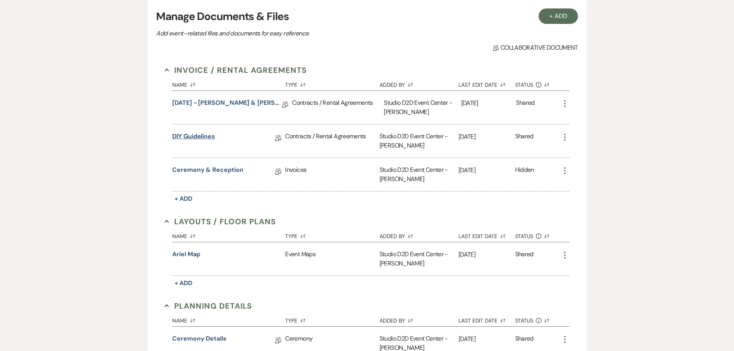
click at [210, 140] on link "DIY Guidelines" at bounding box center [193, 138] width 43 height 12
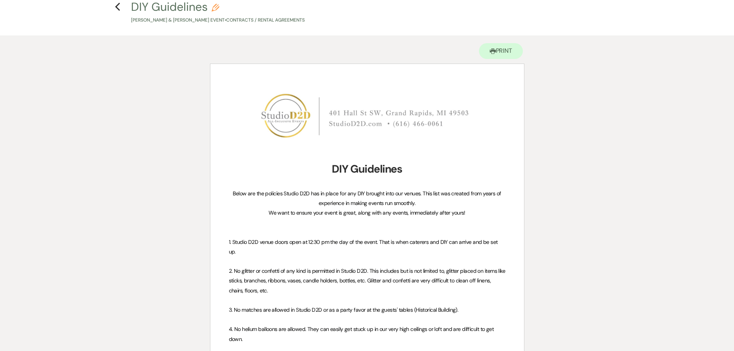
scroll to position [39, 0]
click at [119, 8] on icon "Previous" at bounding box center [118, 7] width 6 height 9
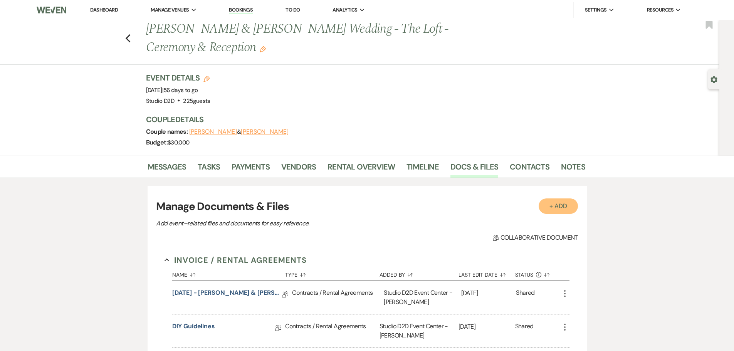
click at [554, 206] on button "+ Add" at bounding box center [557, 205] width 39 height 15
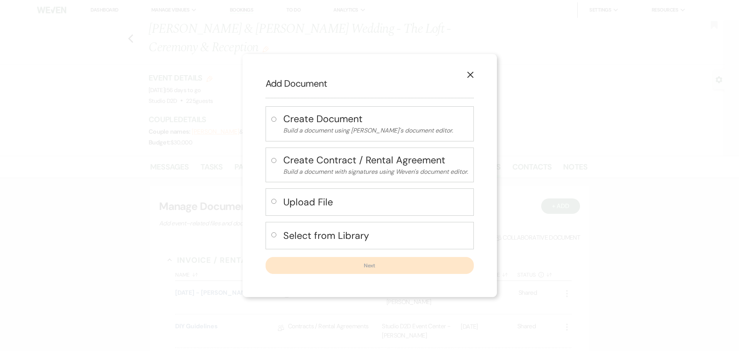
click at [324, 237] on h4 "Select from Library" at bounding box center [375, 235] width 185 height 13
radio input "true"
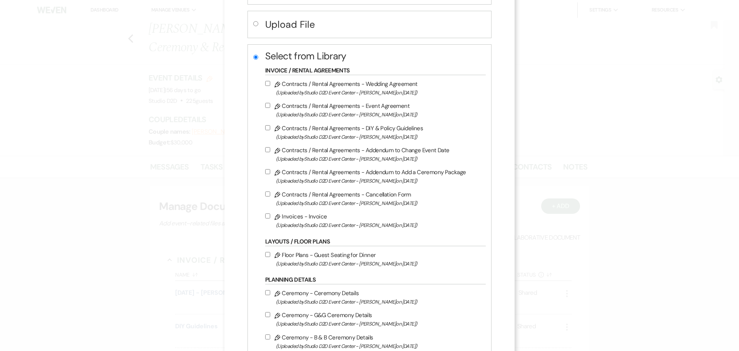
scroll to position [154, 0]
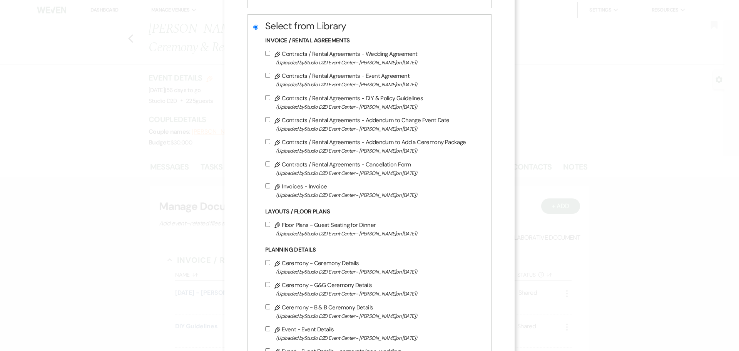
click at [323, 224] on label "Pencil Floor Plans - Guest Seating for Dinner (Uploaded by Studio D2D Event Cen…" at bounding box center [373, 229] width 217 height 18
click at [270, 224] on input "Pencil Floor Plans - Guest Seating for Dinner (Uploaded by Studio D2D Event Cen…" at bounding box center [267, 224] width 5 height 5
checkbox input "true"
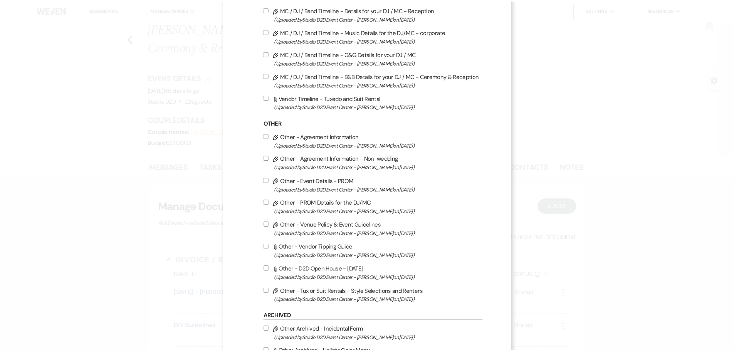
scroll to position [1217, 0]
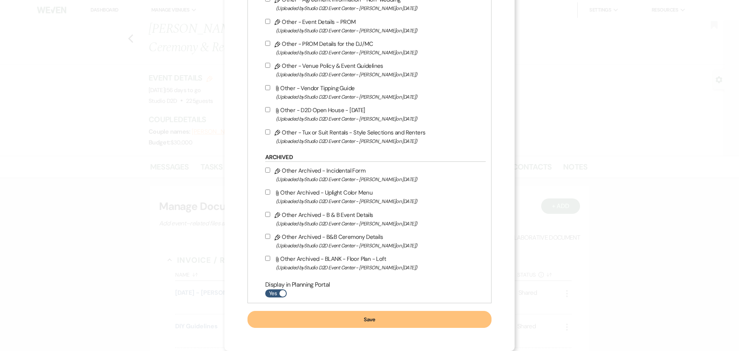
click at [392, 320] on button "Save" at bounding box center [370, 319] width 244 height 17
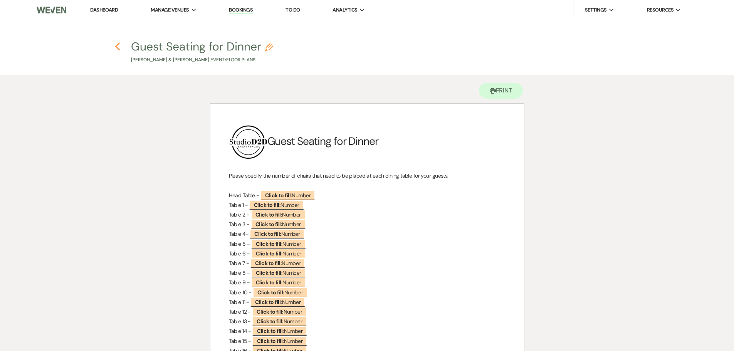
click at [119, 48] on icon "Previous" at bounding box center [118, 46] width 6 height 9
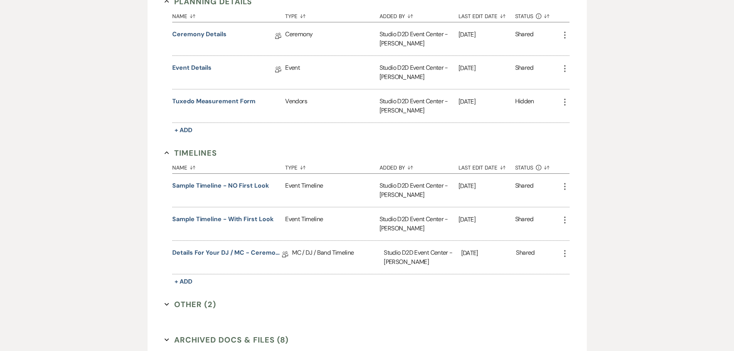
scroll to position [539, 0]
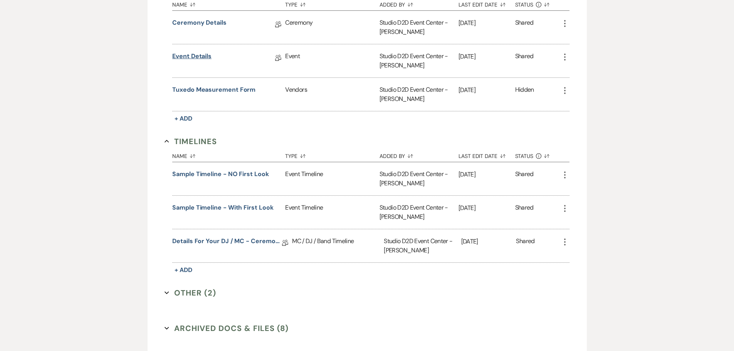
click at [189, 57] on link "Event Details" at bounding box center [191, 58] width 39 height 12
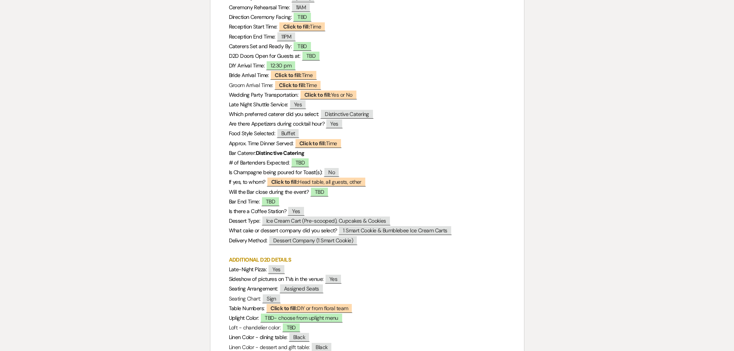
scroll to position [231, 0]
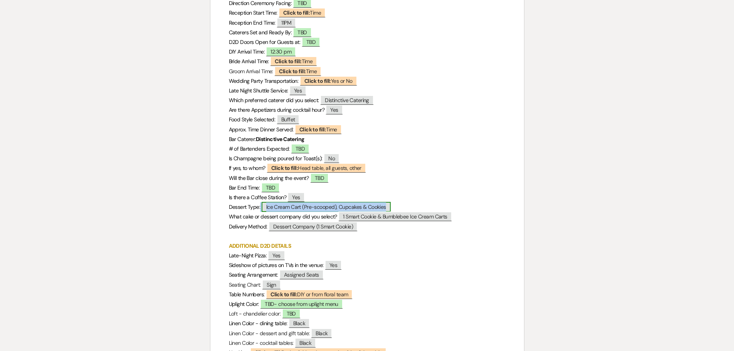
click at [326, 208] on span "Ice Cream Cart (Pre-scooped), Cupcakes & Cookies" at bounding box center [325, 207] width 129 height 10
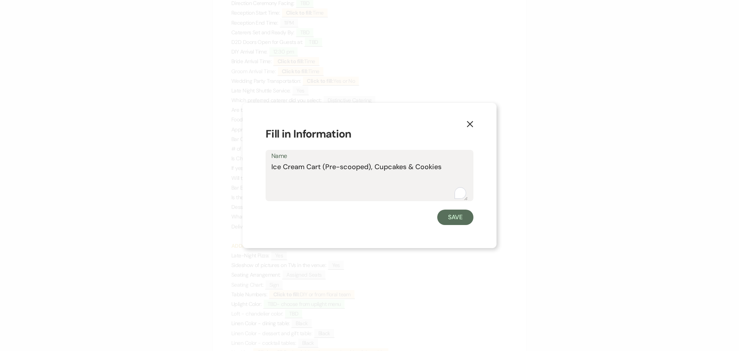
drag, startPoint x: 443, startPoint y: 168, endPoint x: 272, endPoint y: 167, distance: 171.0
click at [272, 167] on textarea "Ice Cream Cart (Pre-scooped), Cupcakes & Cookies" at bounding box center [369, 181] width 196 height 39
click at [452, 218] on button "Save" at bounding box center [455, 216] width 36 height 15
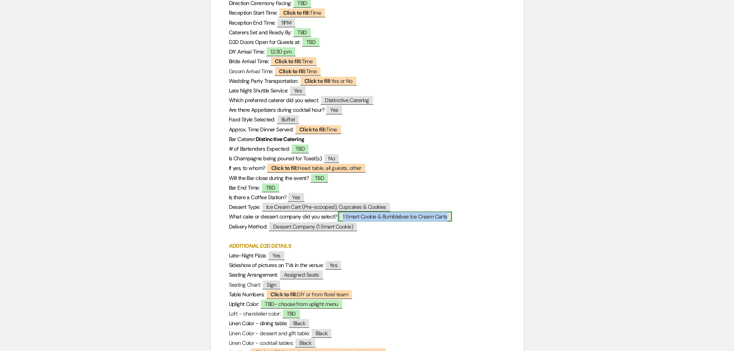
click at [390, 217] on span "1 Smart Cookie & Bumblebee Ice Cream Carts" at bounding box center [394, 216] width 113 height 10
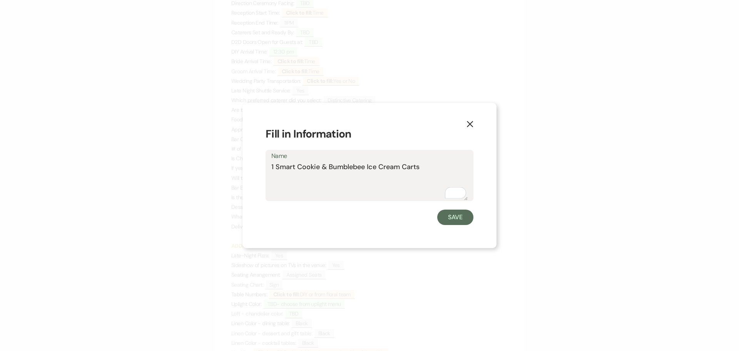
drag, startPoint x: 421, startPoint y: 168, endPoint x: 263, endPoint y: 166, distance: 158.3
click at [263, 166] on div "X Fill in Information Name 1 Smart Cookie & Bumblebee Ice Cream Carts Save" at bounding box center [370, 175] width 254 height 145
drag, startPoint x: 452, startPoint y: 219, endPoint x: 428, endPoint y: 166, distance: 58.3
click at [451, 218] on button "Save" at bounding box center [455, 216] width 36 height 15
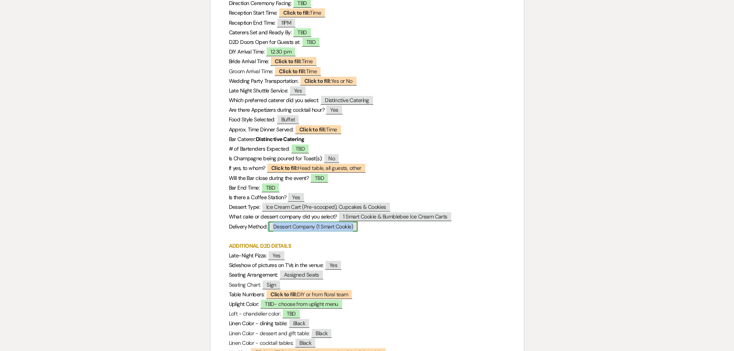
click at [311, 229] on span "Dessert Company (1 Smart Cookie)" at bounding box center [312, 226] width 89 height 10
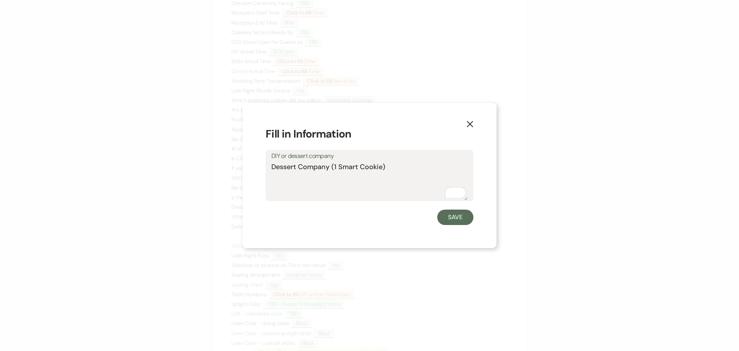
drag, startPoint x: 390, startPoint y: 167, endPoint x: 273, endPoint y: 167, distance: 116.7
click at [273, 167] on textarea "Dessert Company (1 Smart Cookie)" at bounding box center [369, 181] width 196 height 39
click at [446, 217] on button "Save" at bounding box center [455, 216] width 36 height 15
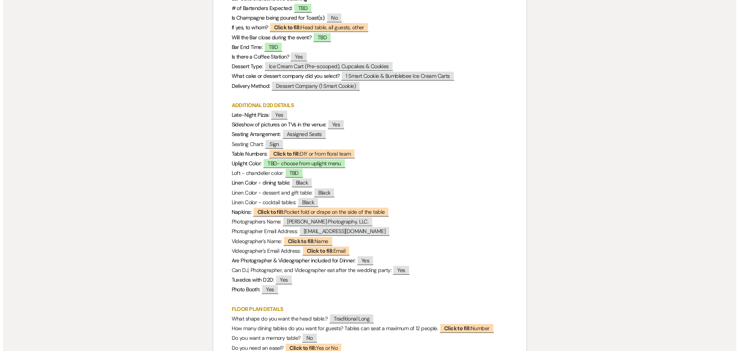
scroll to position [385, 0]
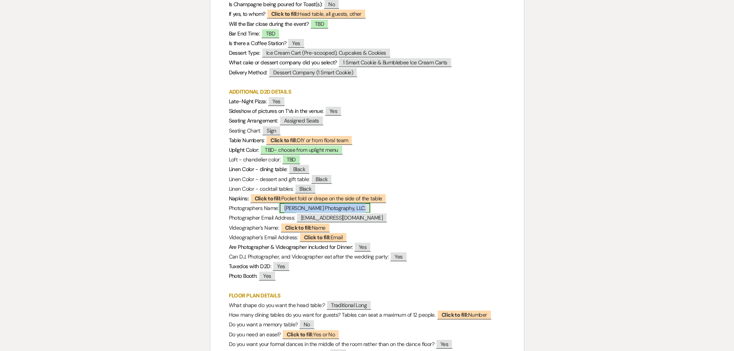
click at [304, 209] on span "[PERSON_NAME] Photography, LLC." at bounding box center [325, 208] width 90 height 10
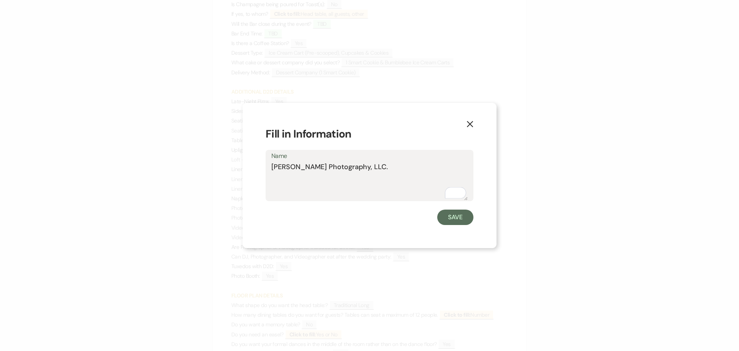
drag, startPoint x: 384, startPoint y: 168, endPoint x: 271, endPoint y: 166, distance: 113.6
click at [271, 166] on div "Name Cassidy Danae Photography, LLC." at bounding box center [370, 175] width 208 height 51
click at [451, 216] on button "Save" at bounding box center [455, 216] width 36 height 15
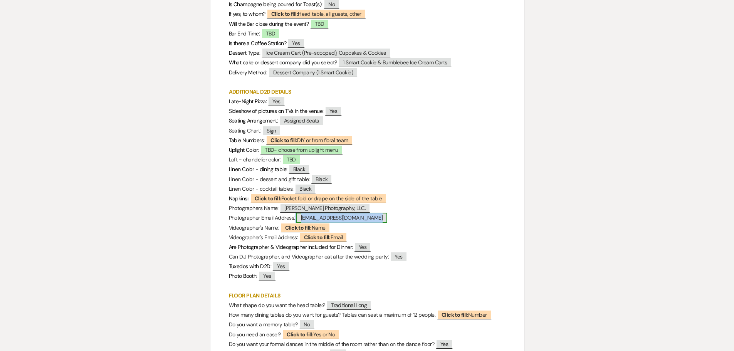
click at [380, 220] on span "[EMAIL_ADDRESS][DOMAIN_NAME]" at bounding box center [341, 218] width 91 height 10
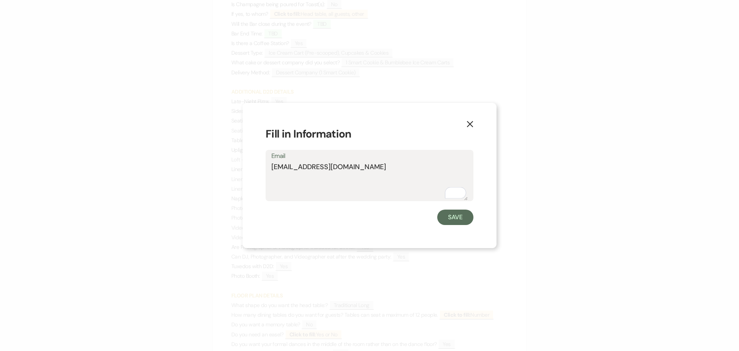
drag, startPoint x: 402, startPoint y: 167, endPoint x: 272, endPoint y: 169, distance: 129.4
click at [272, 169] on textarea "[EMAIL_ADDRESS][DOMAIN_NAME]" at bounding box center [369, 181] width 196 height 39
click at [450, 214] on button "Save" at bounding box center [455, 216] width 36 height 15
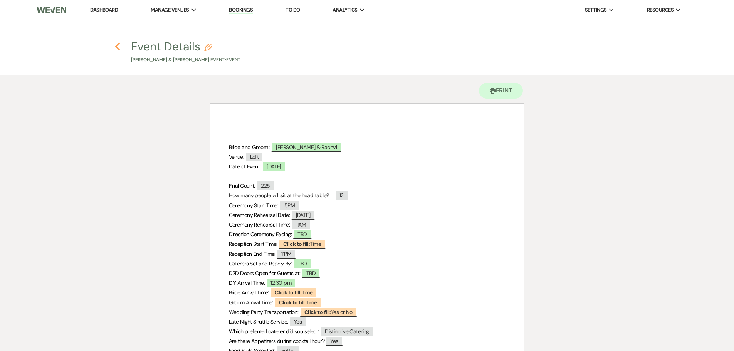
click at [119, 47] on icon "Previous" at bounding box center [118, 46] width 6 height 9
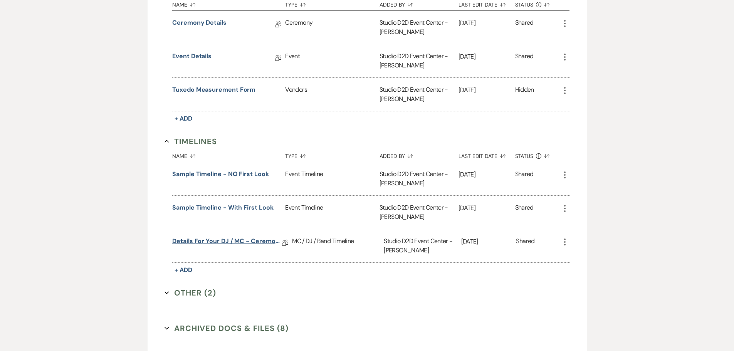
click at [246, 242] on link "Details for your DJ / MC - Ceremony & Reception" at bounding box center [227, 242] width 110 height 12
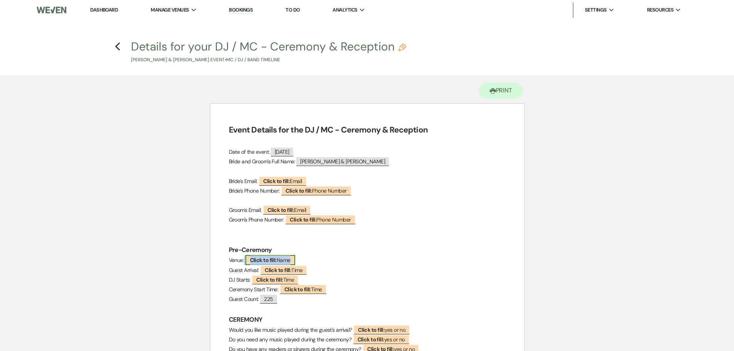
click at [271, 257] on b "Click to fill:" at bounding box center [263, 259] width 27 height 7
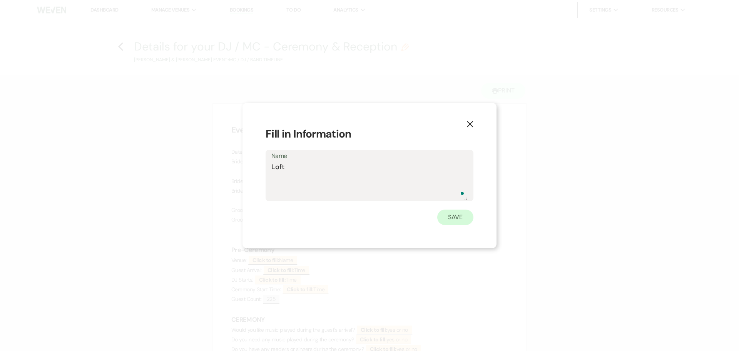
type textarea "Loft"
click at [448, 221] on button "Save" at bounding box center [455, 216] width 36 height 15
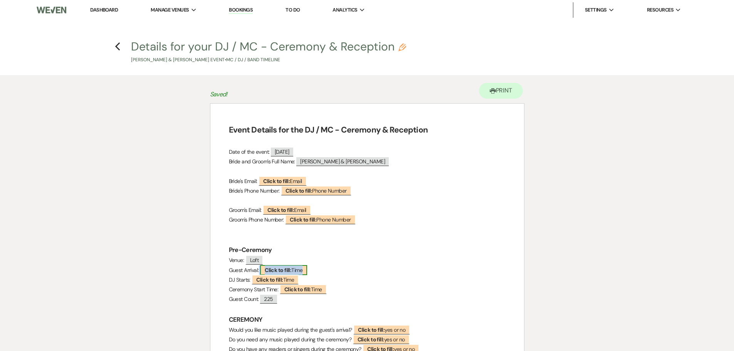
click at [303, 271] on span "Click to fill: Time" at bounding box center [283, 270] width 47 height 10
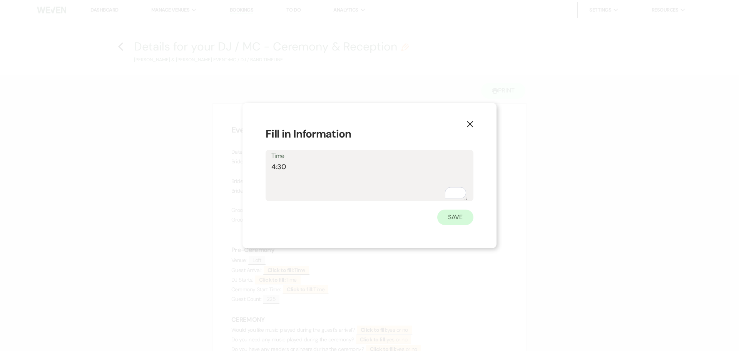
type textarea "4:30"
click at [457, 215] on button "Save" at bounding box center [455, 216] width 36 height 15
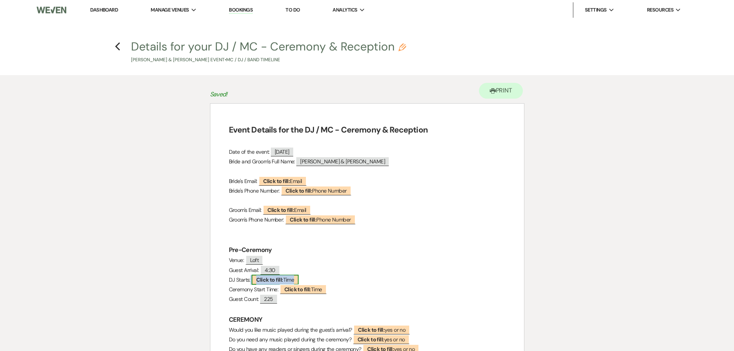
click at [290, 283] on span "Click to fill: Time" at bounding box center [274, 280] width 47 height 10
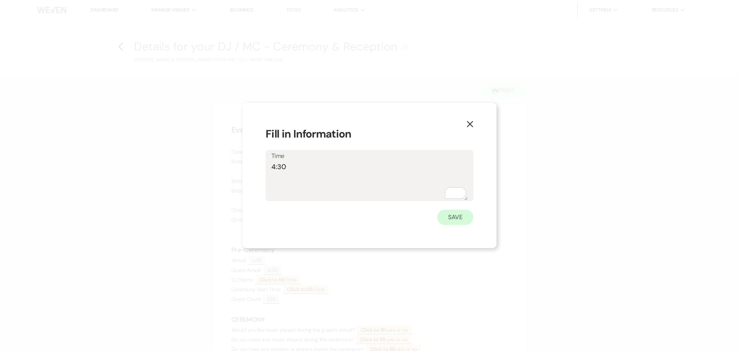
type textarea "4:30"
click at [458, 218] on button "Save" at bounding box center [455, 216] width 36 height 15
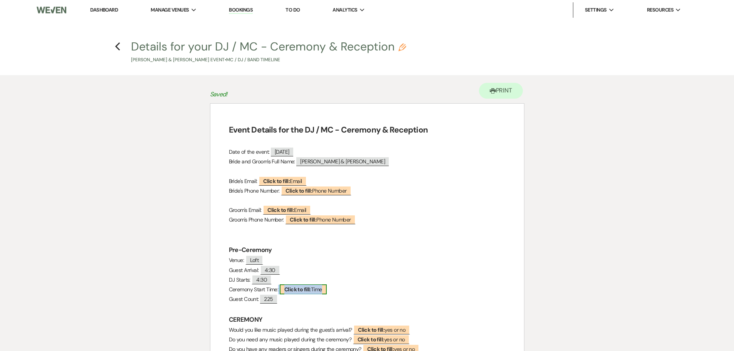
click at [314, 290] on span "Click to fill: Time" at bounding box center [303, 289] width 47 height 10
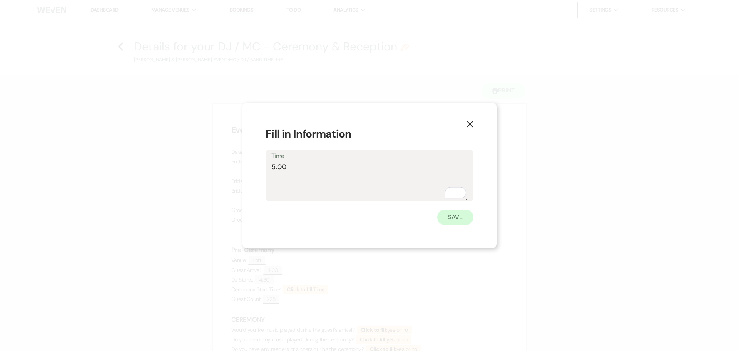
type textarea "5:00"
click at [462, 217] on button "Save" at bounding box center [455, 216] width 36 height 15
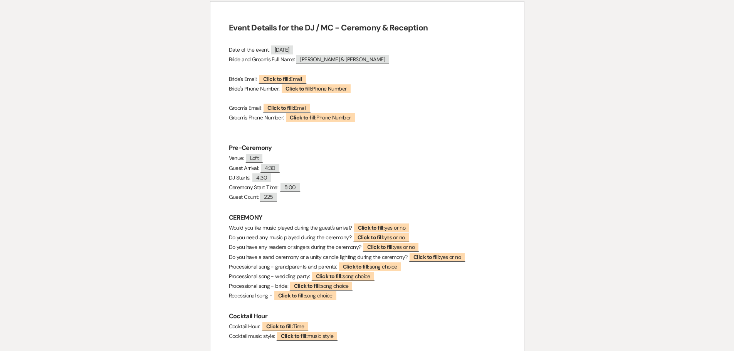
scroll to position [116, 0]
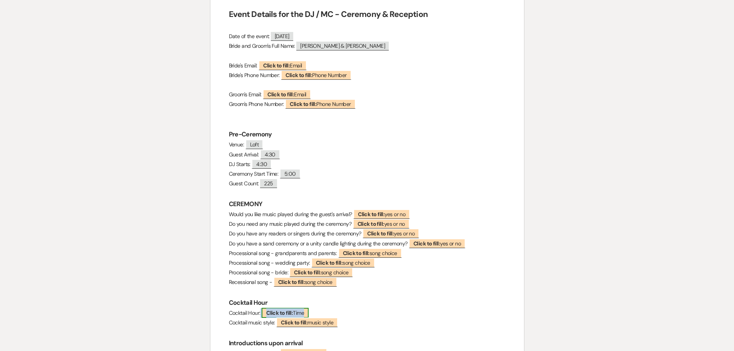
click at [284, 312] on b "Click to fill:" at bounding box center [279, 312] width 27 height 7
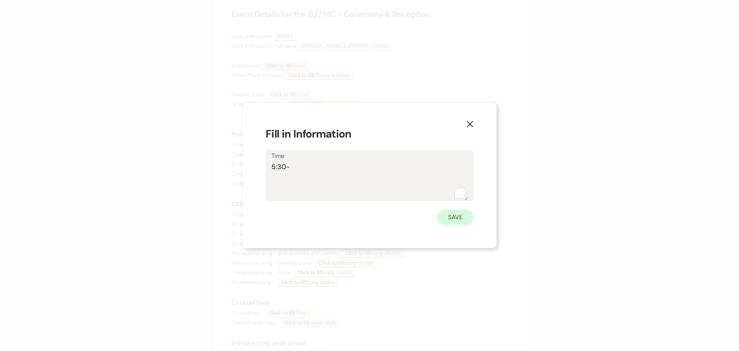
type textarea "5:30-"
click at [459, 217] on button "Save" at bounding box center [455, 216] width 36 height 15
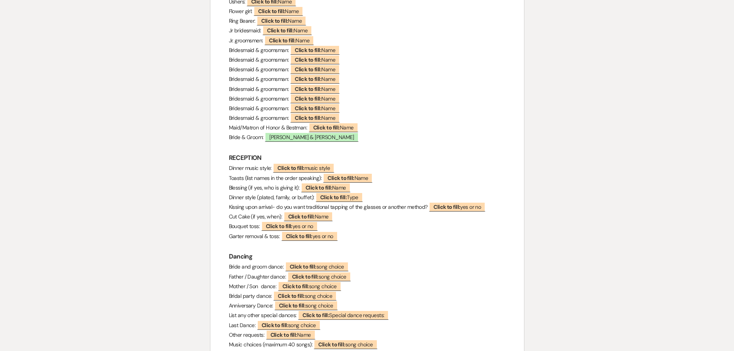
scroll to position [539, 0]
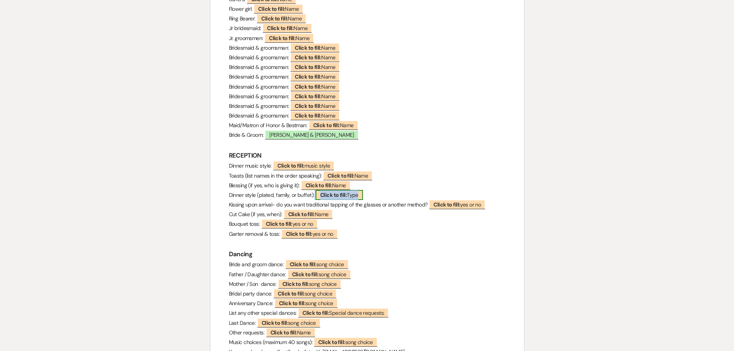
click at [350, 194] on span "Click to fill: Type" at bounding box center [338, 195] width 47 height 10
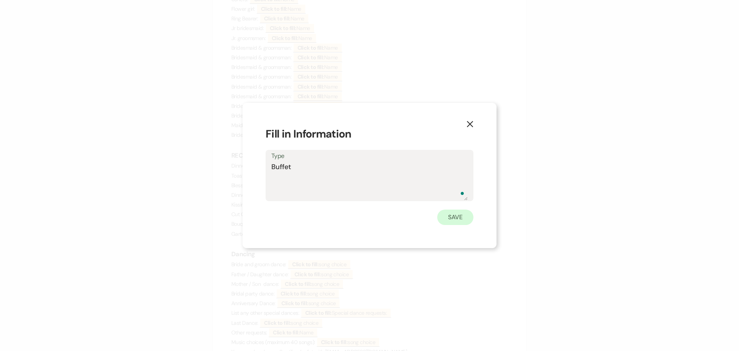
type textarea "Buffet"
click at [458, 216] on button "Save" at bounding box center [455, 216] width 36 height 15
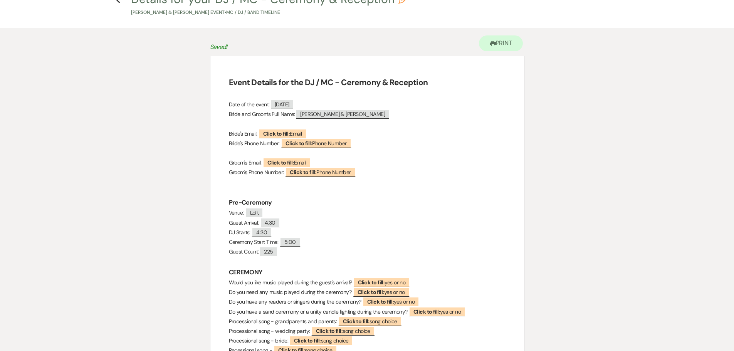
scroll to position [0, 0]
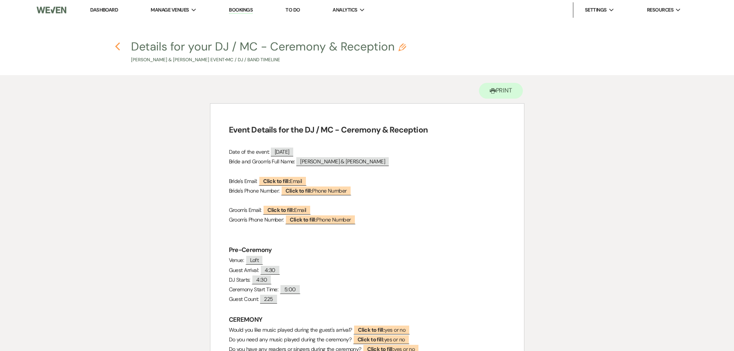
click at [117, 46] on use "button" at bounding box center [117, 46] width 5 height 8
